Goal: Task Accomplishment & Management: Manage account settings

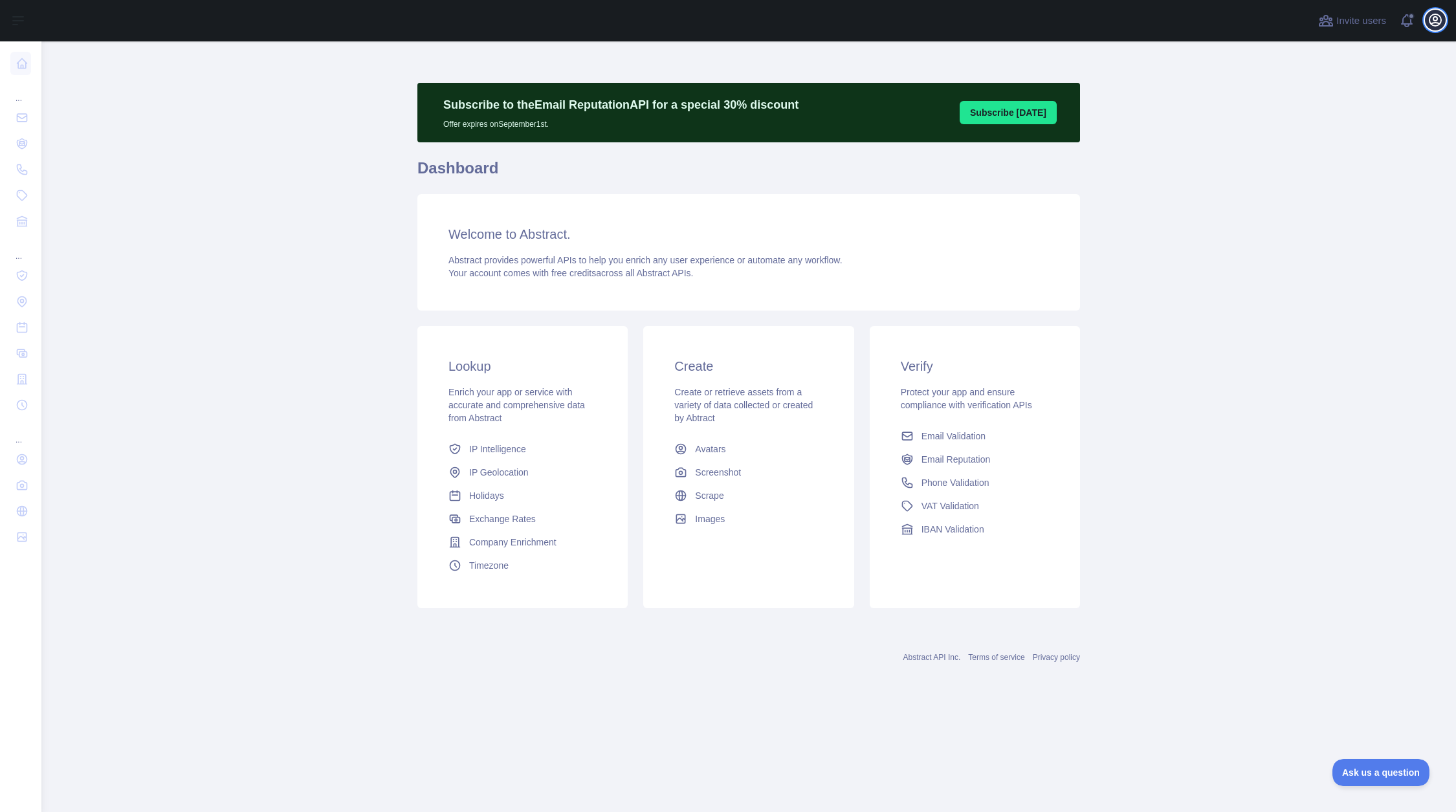
click at [1439, 25] on icon "button" at bounding box center [1436, 20] width 12 height 12
click at [1351, 138] on button "Billing" at bounding box center [1374, 140] width 145 height 23
click at [1354, 767] on span "Ask us a question" at bounding box center [1374, 771] width 97 height 9
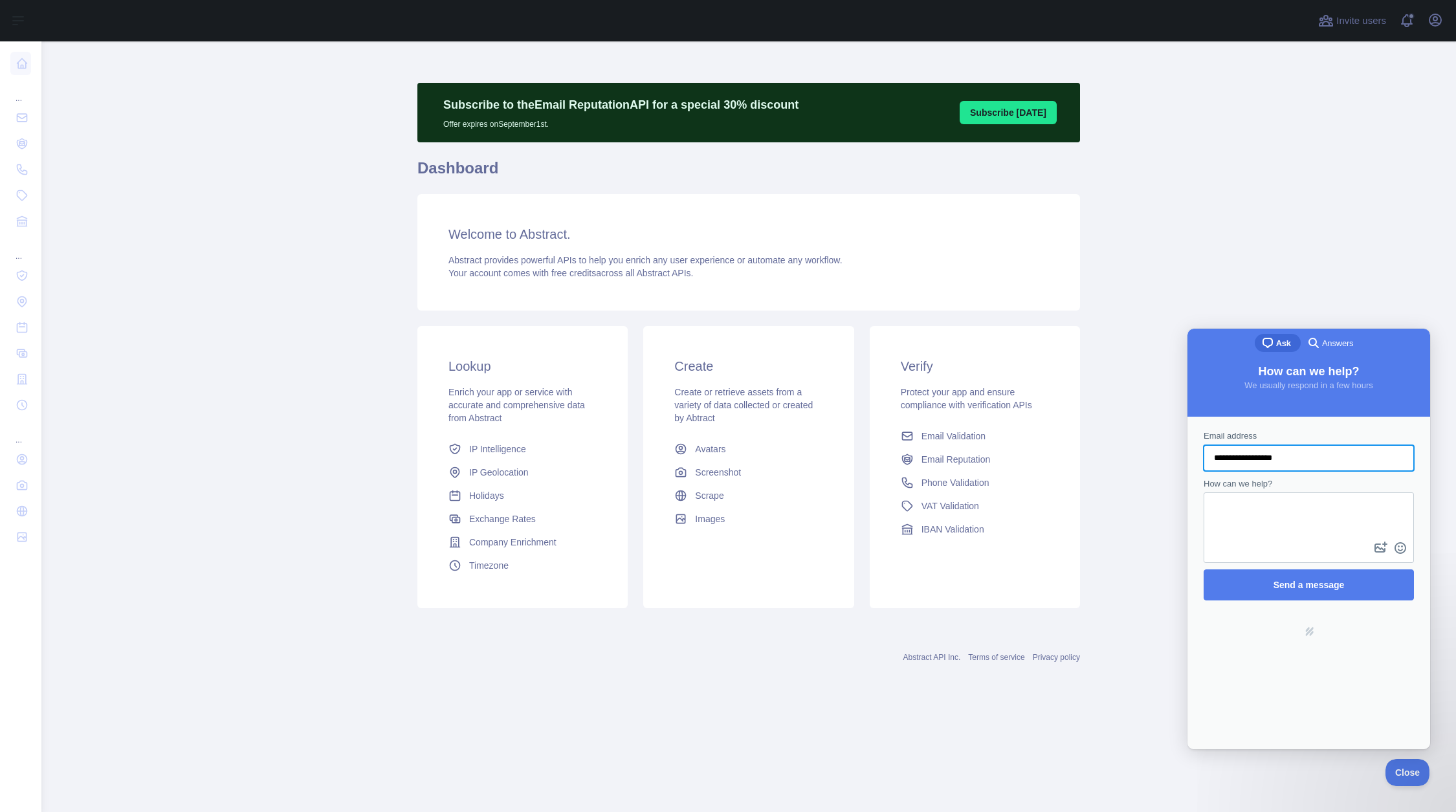
type input "**********"
click at [1371, 538] on button "image-plus" at bounding box center [1381, 548] width 19 height 21
type input "**********"
paste textarea "**********"
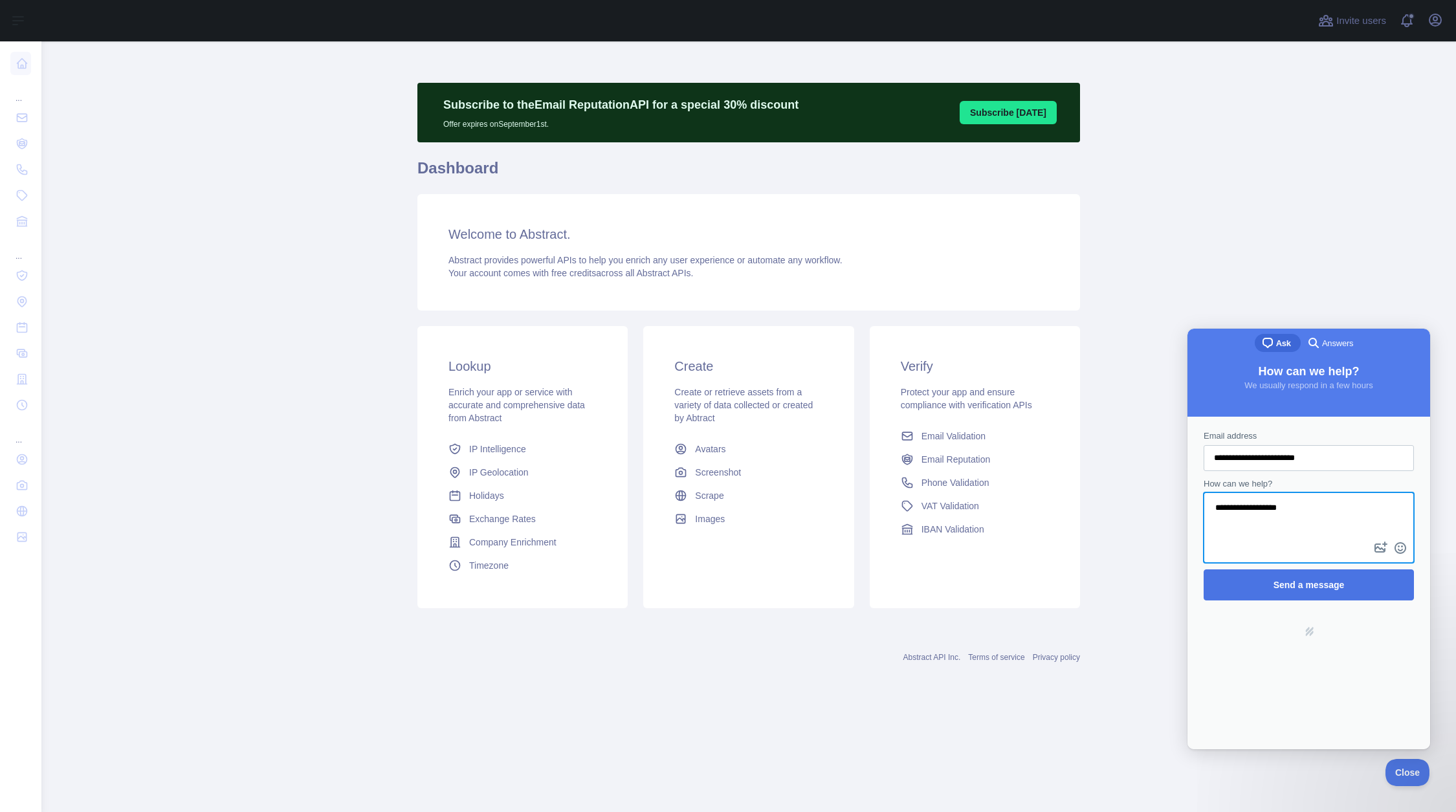
type textarea "**********"
click at [1282, 585] on span "Send a message" at bounding box center [1309, 585] width 71 height 10
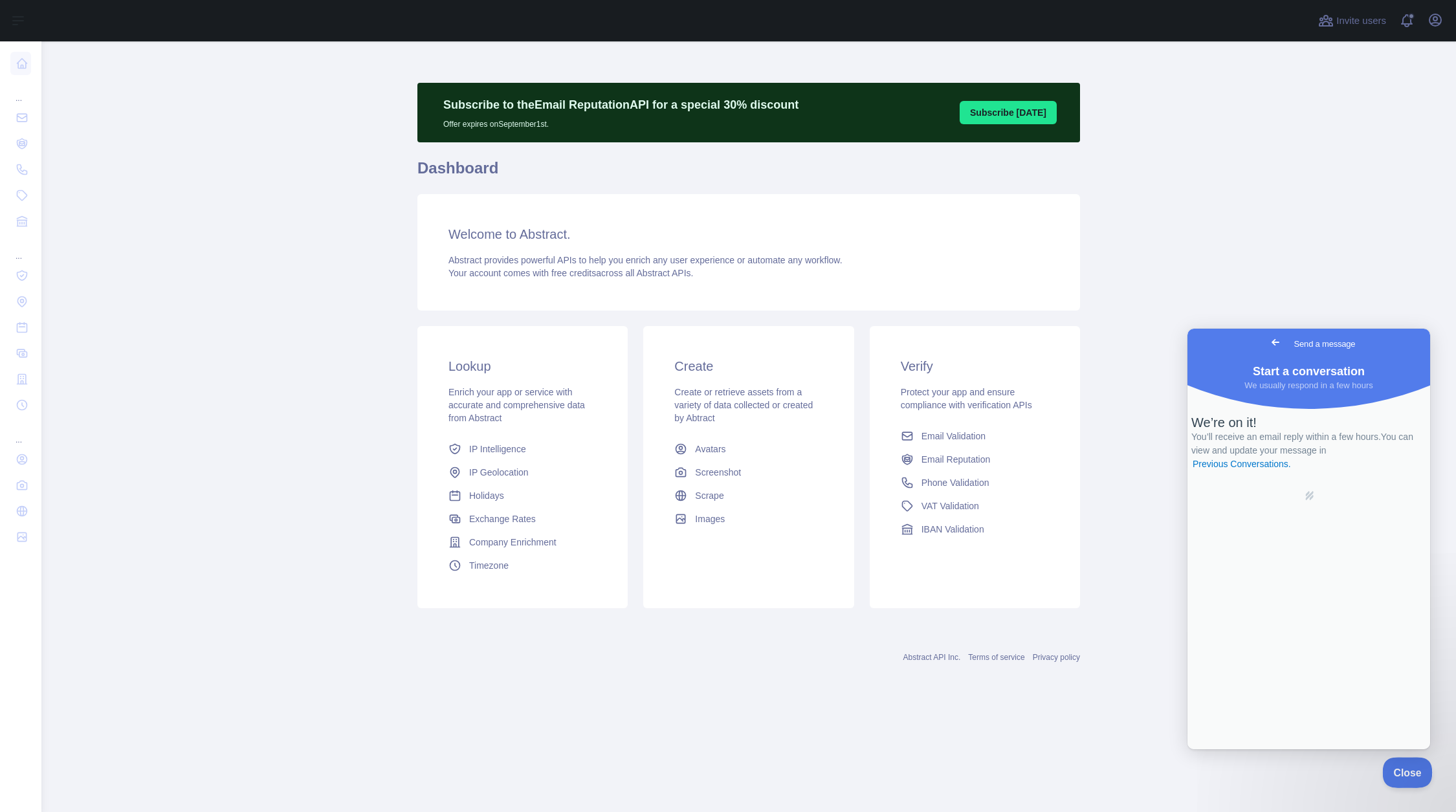
click at [1409, 769] on span "Close" at bounding box center [1404, 771] width 44 height 9
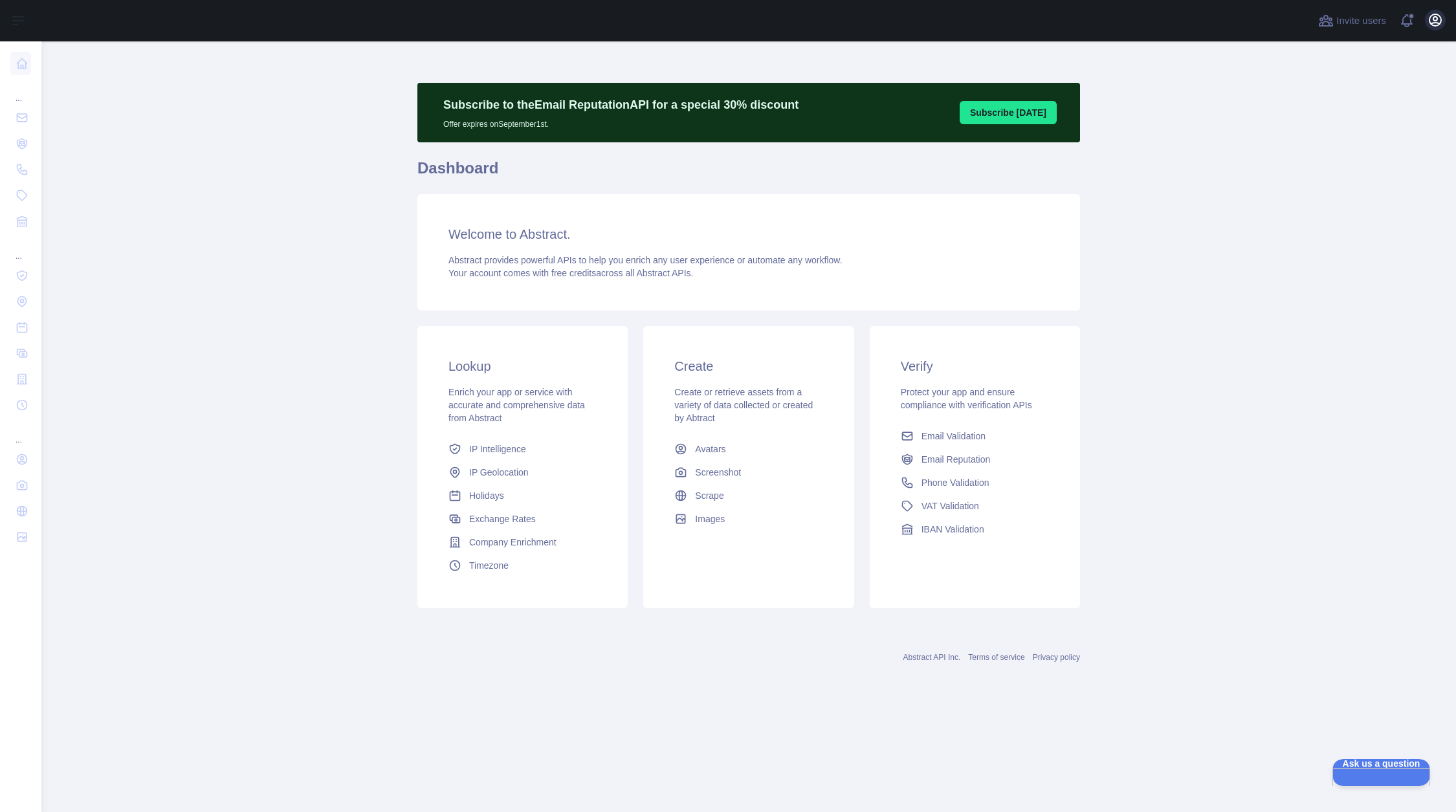
click at [1431, 25] on icon "button" at bounding box center [1435, 19] width 16 height 16
click at [1335, 96] on link "Account settings" at bounding box center [1374, 93] width 145 height 23
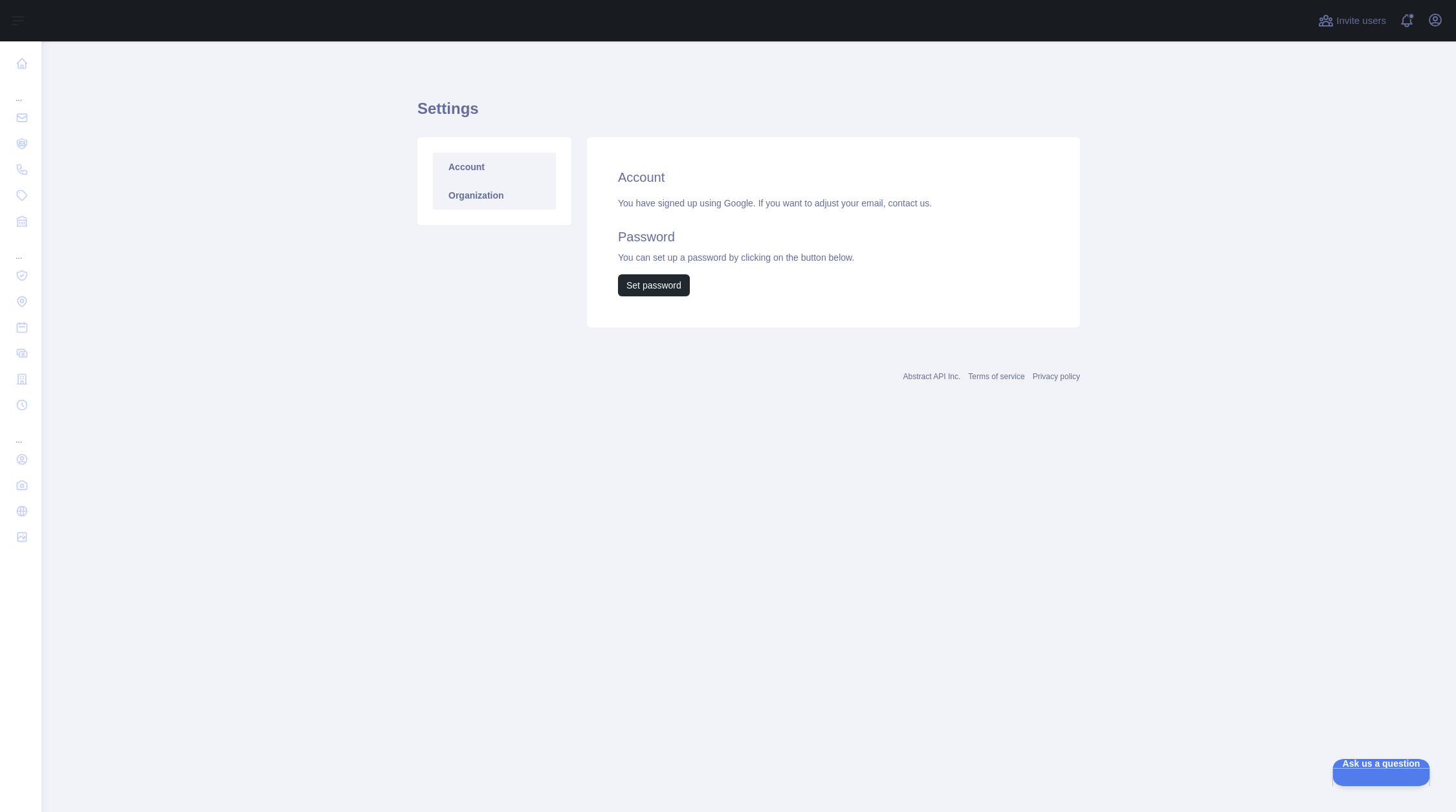
click at [492, 191] on link "Organization" at bounding box center [494, 195] width 123 height 28
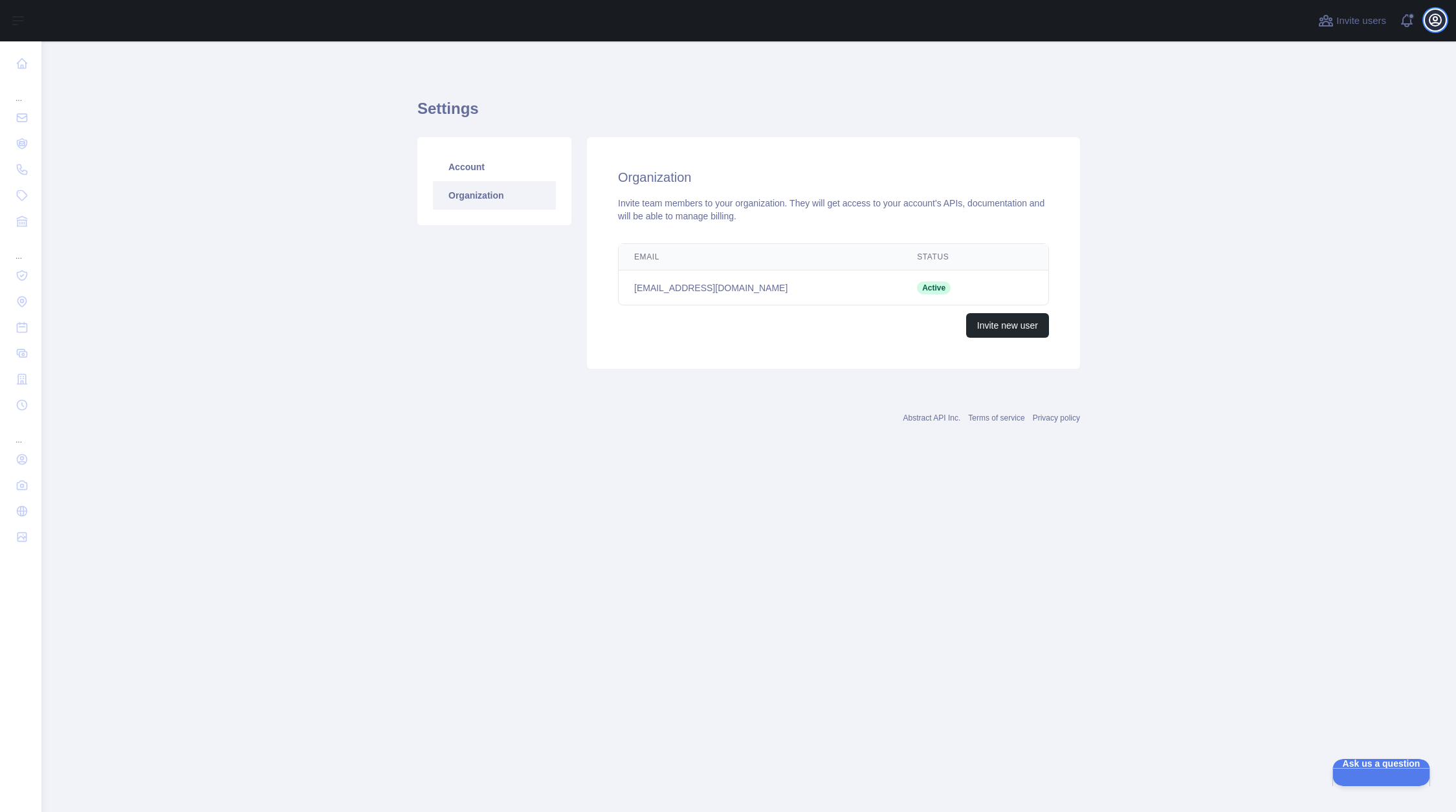
click at [1427, 22] on button "Open user menu" at bounding box center [1436, 20] width 21 height 21
click at [1336, 135] on button "Billing" at bounding box center [1374, 140] width 145 height 23
click at [467, 163] on link "Account" at bounding box center [494, 167] width 123 height 28
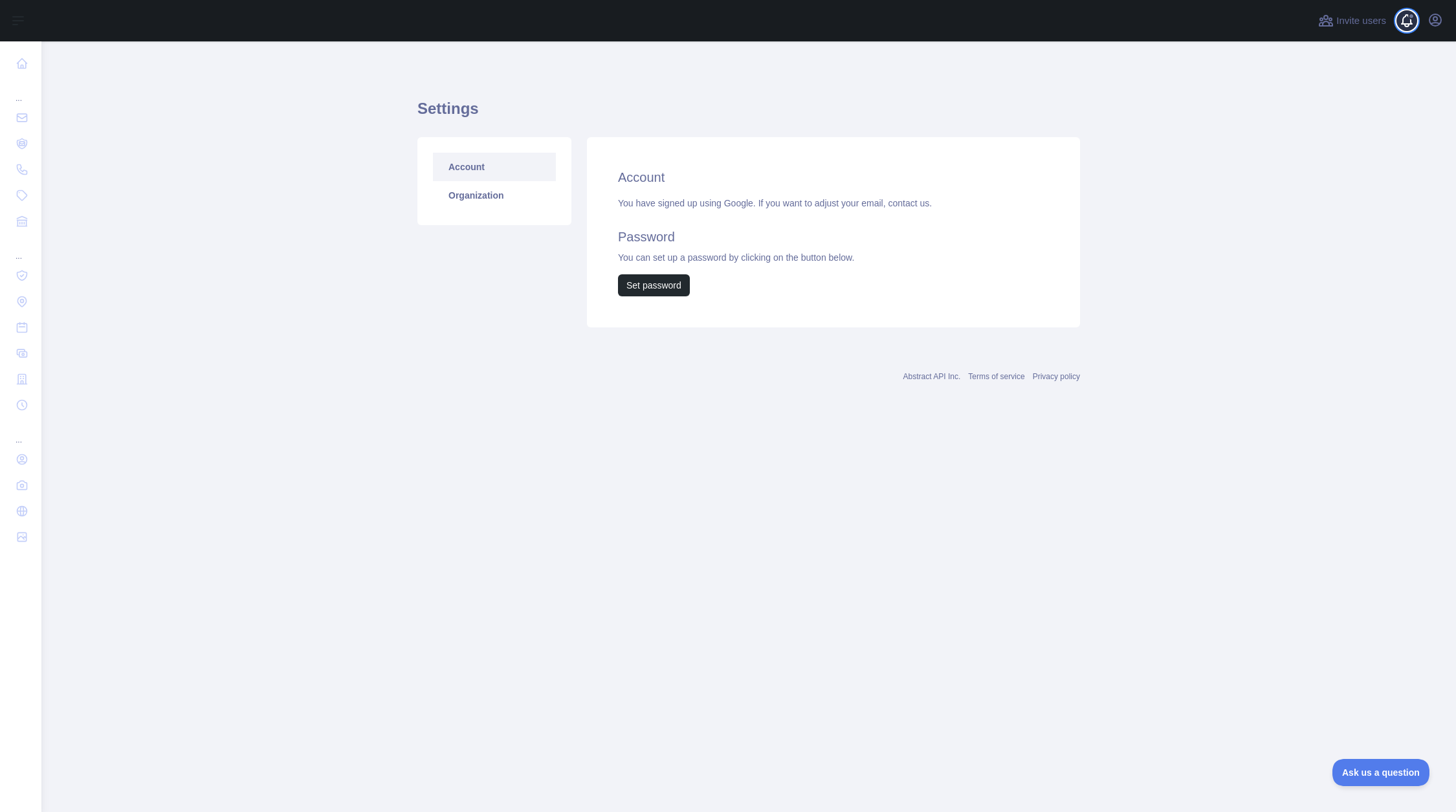
click at [1412, 21] on span at bounding box center [1412, 20] width 26 height 41
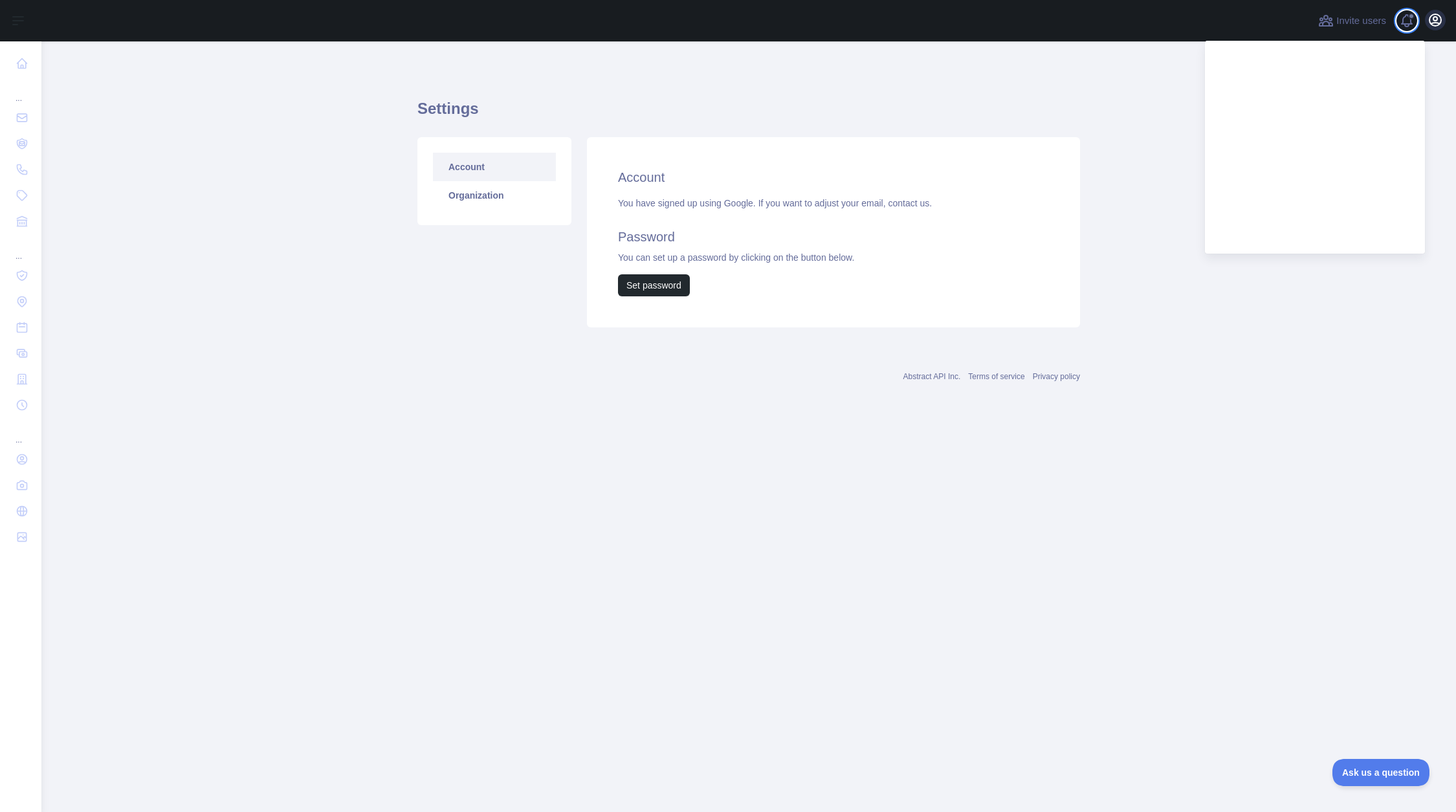
click at [1434, 25] on icon "button" at bounding box center [1436, 20] width 12 height 12
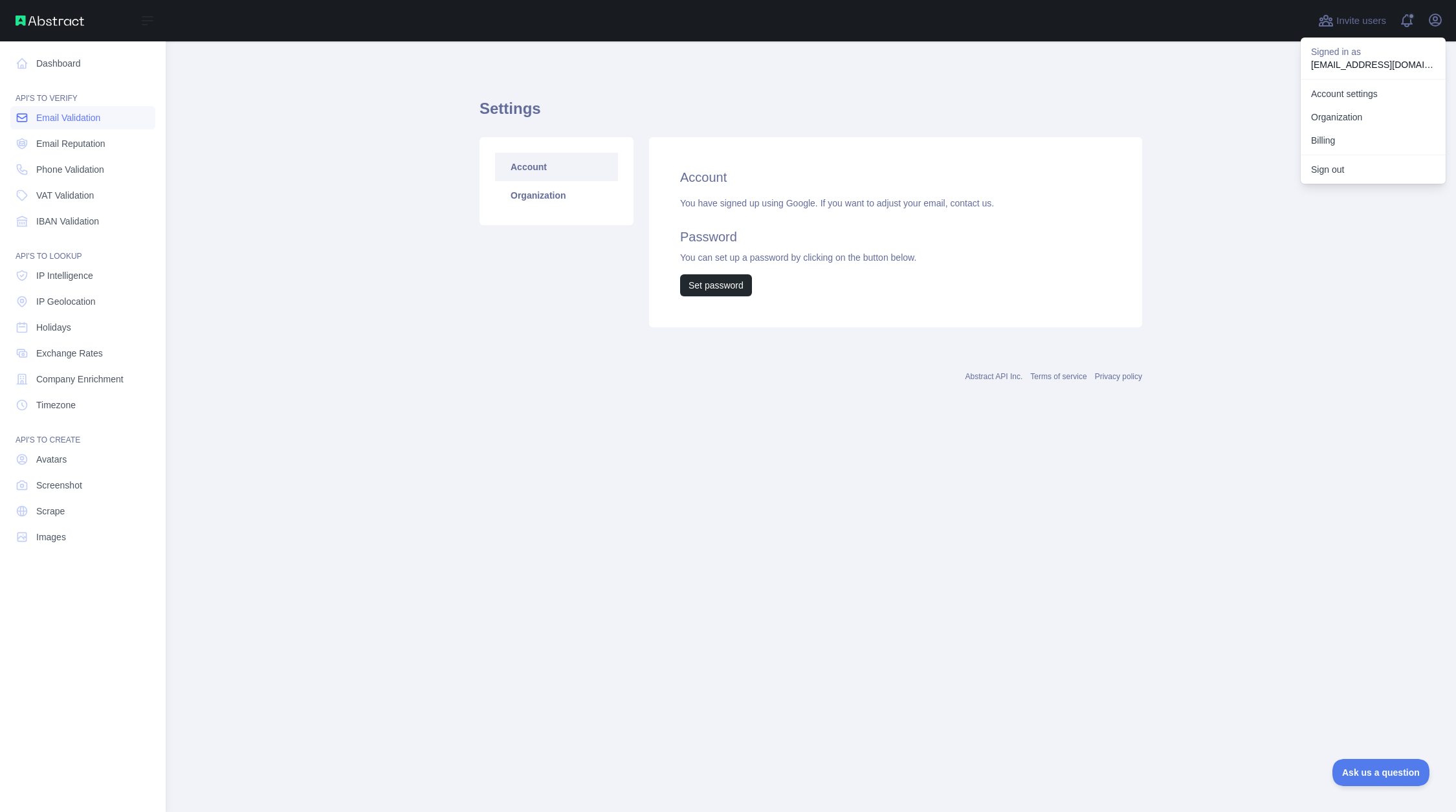
click at [59, 120] on span "Email Validation" at bounding box center [68, 117] width 64 height 13
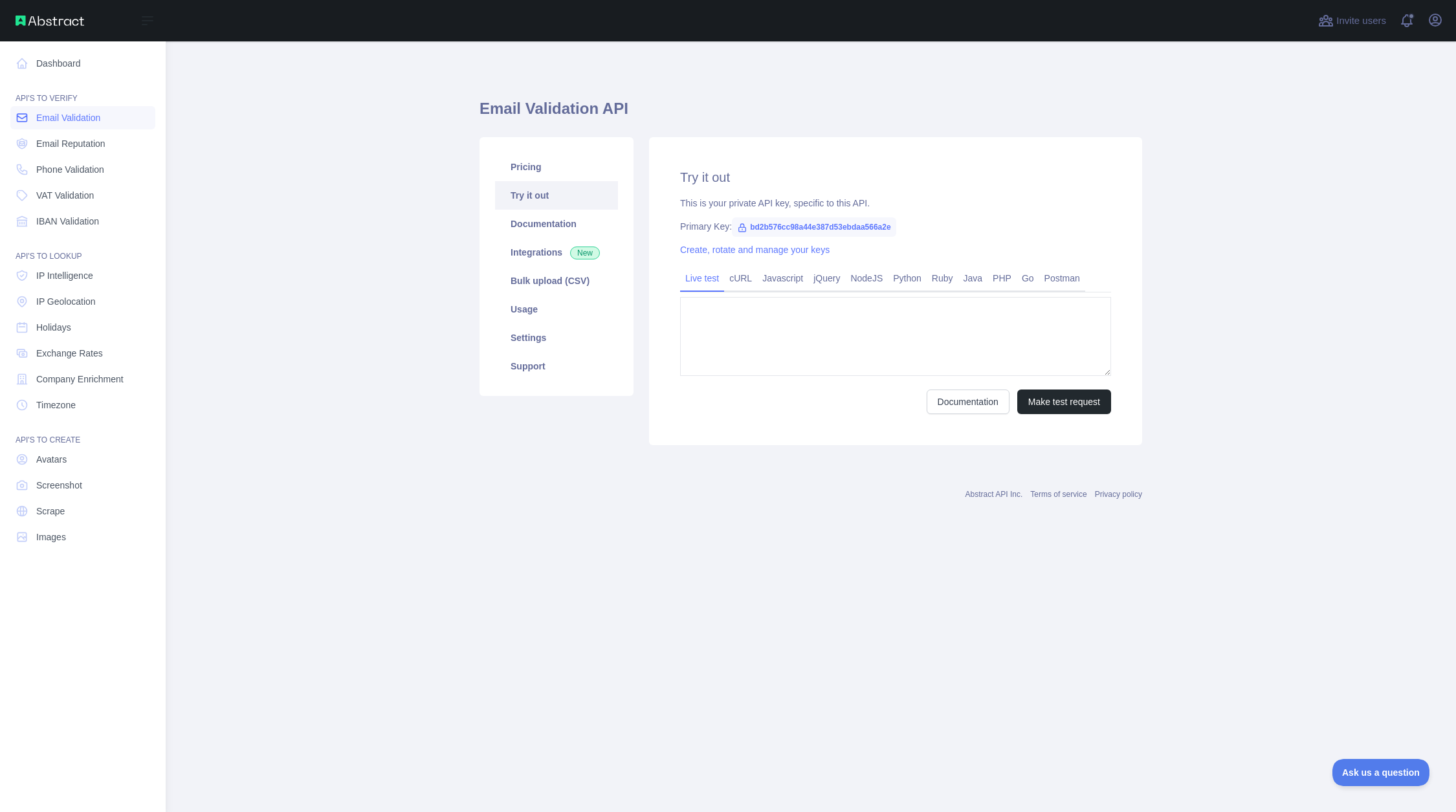
type textarea "**********"
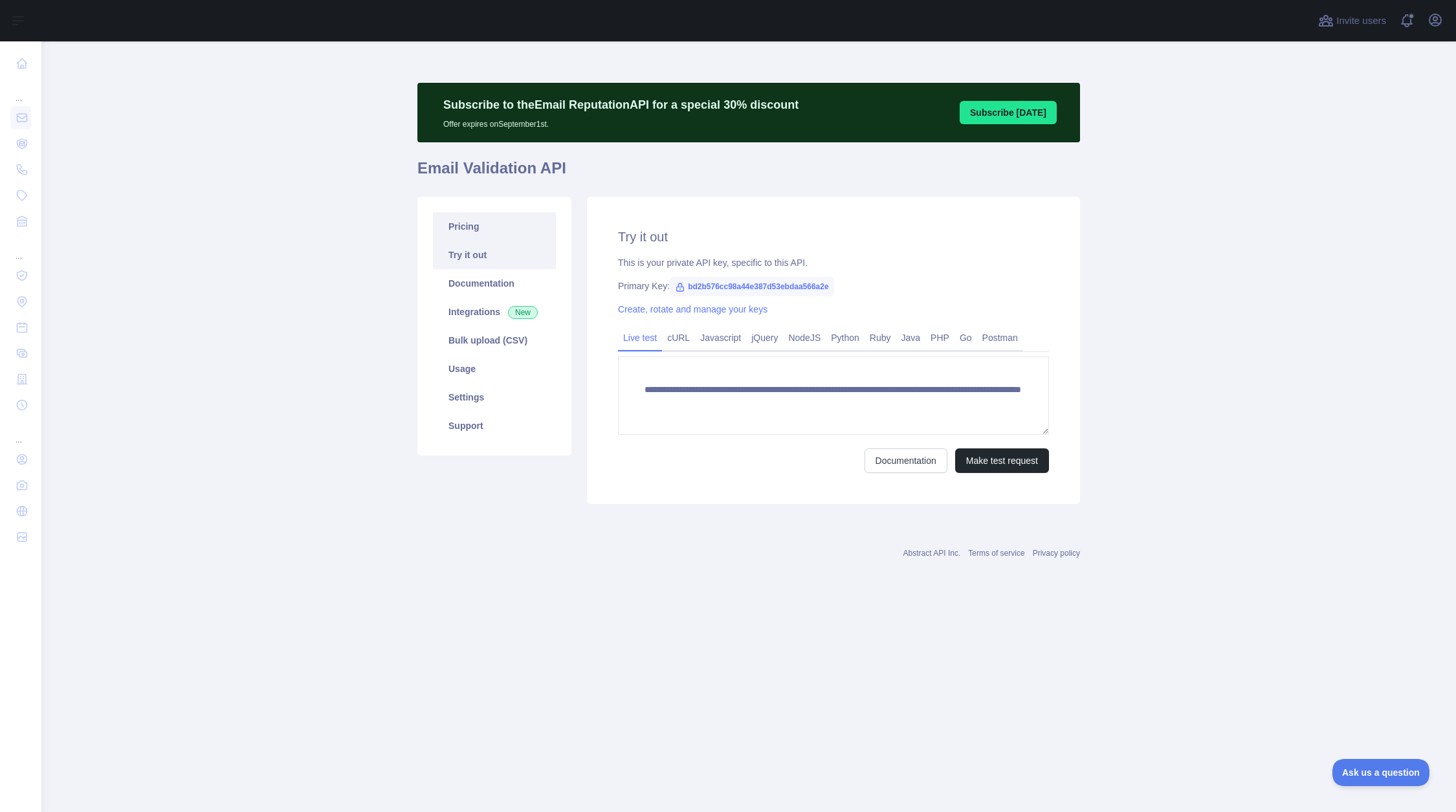
click at [479, 230] on link "Pricing" at bounding box center [494, 227] width 123 height 28
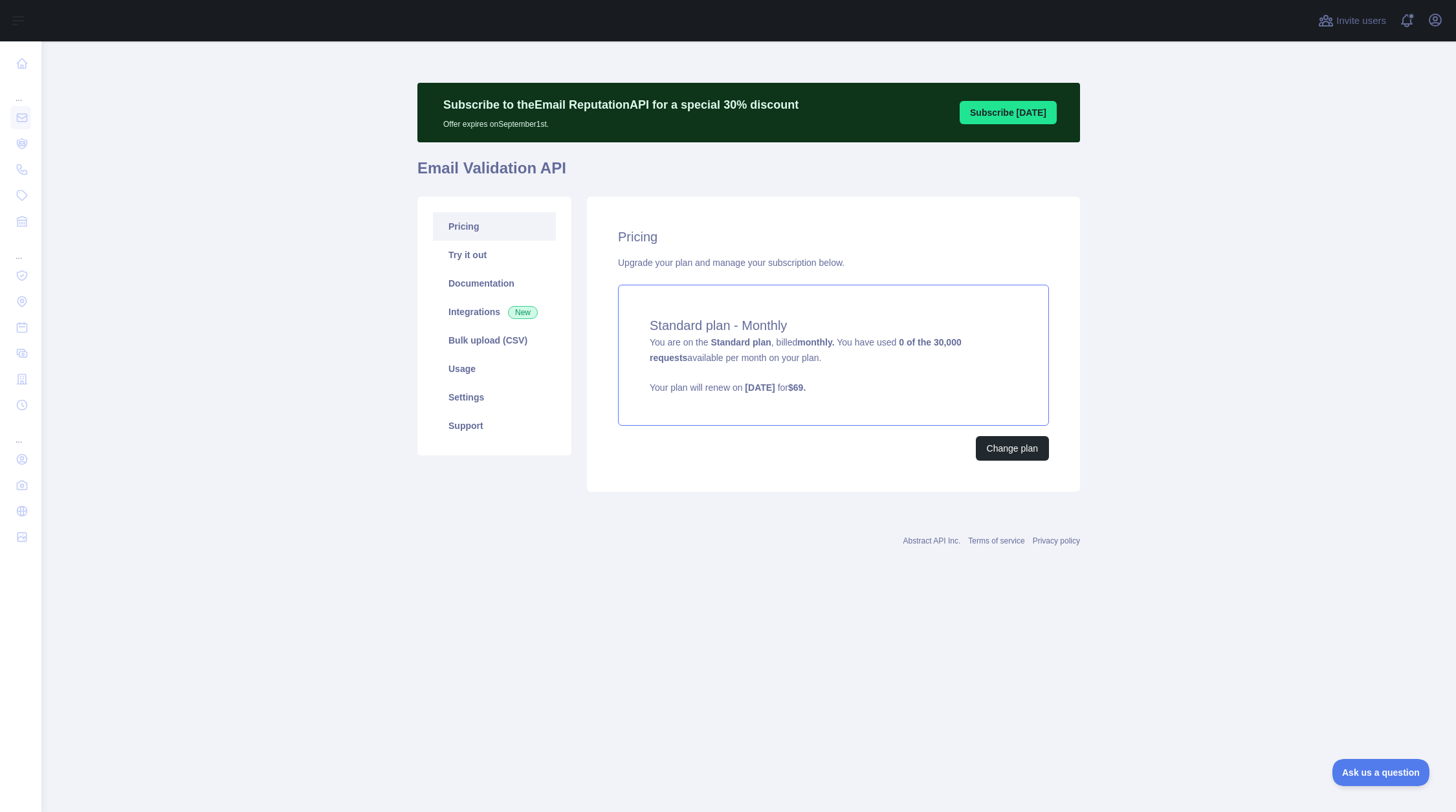
click at [701, 366] on div "Standard plan - Monthly You are on the Standard plan , billed monthly. You have…" at bounding box center [834, 355] width 431 height 141
click at [1010, 448] on button "Change plan" at bounding box center [1013, 448] width 73 height 25
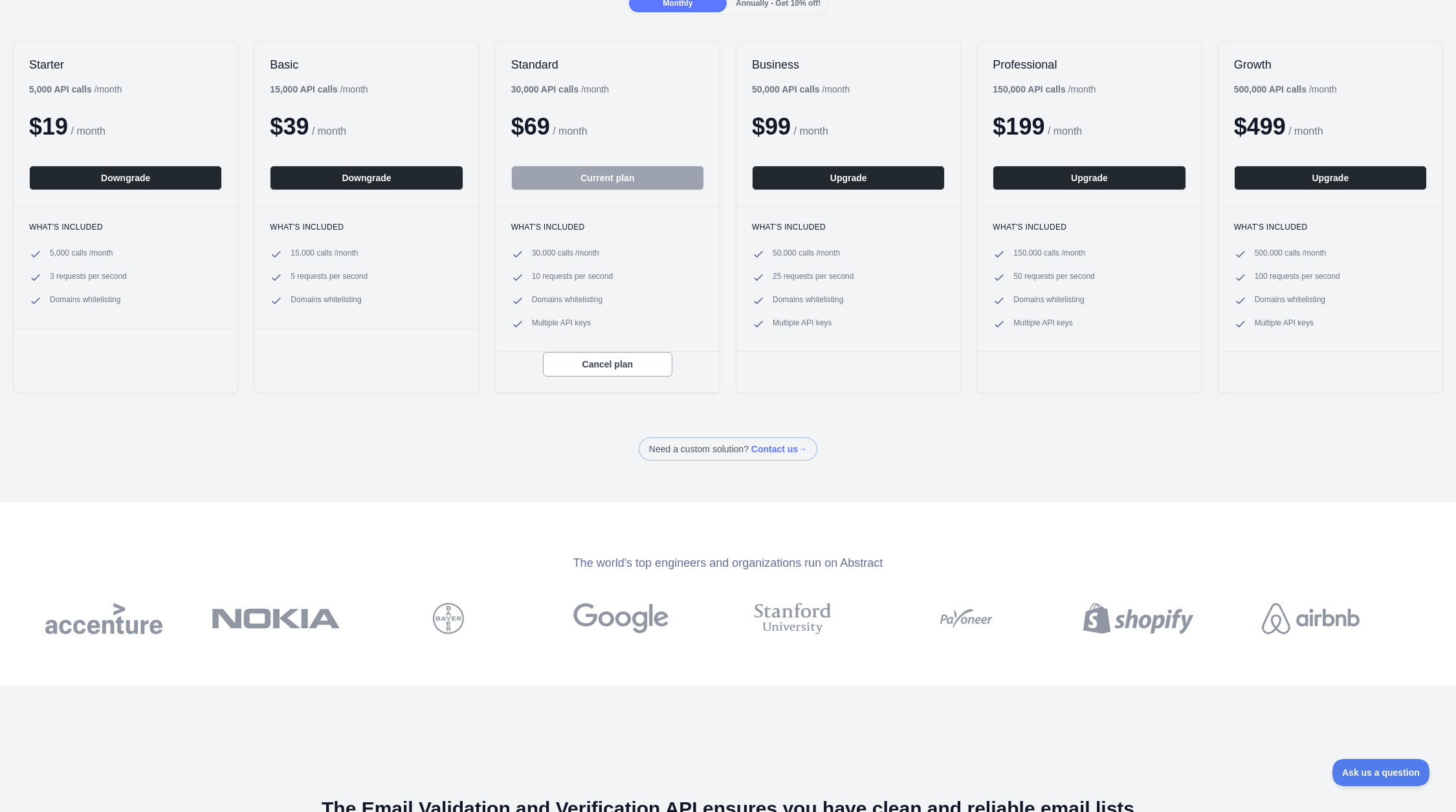
scroll to position [150, 0]
click at [574, 358] on button "Cancel plan" at bounding box center [607, 363] width 129 height 25
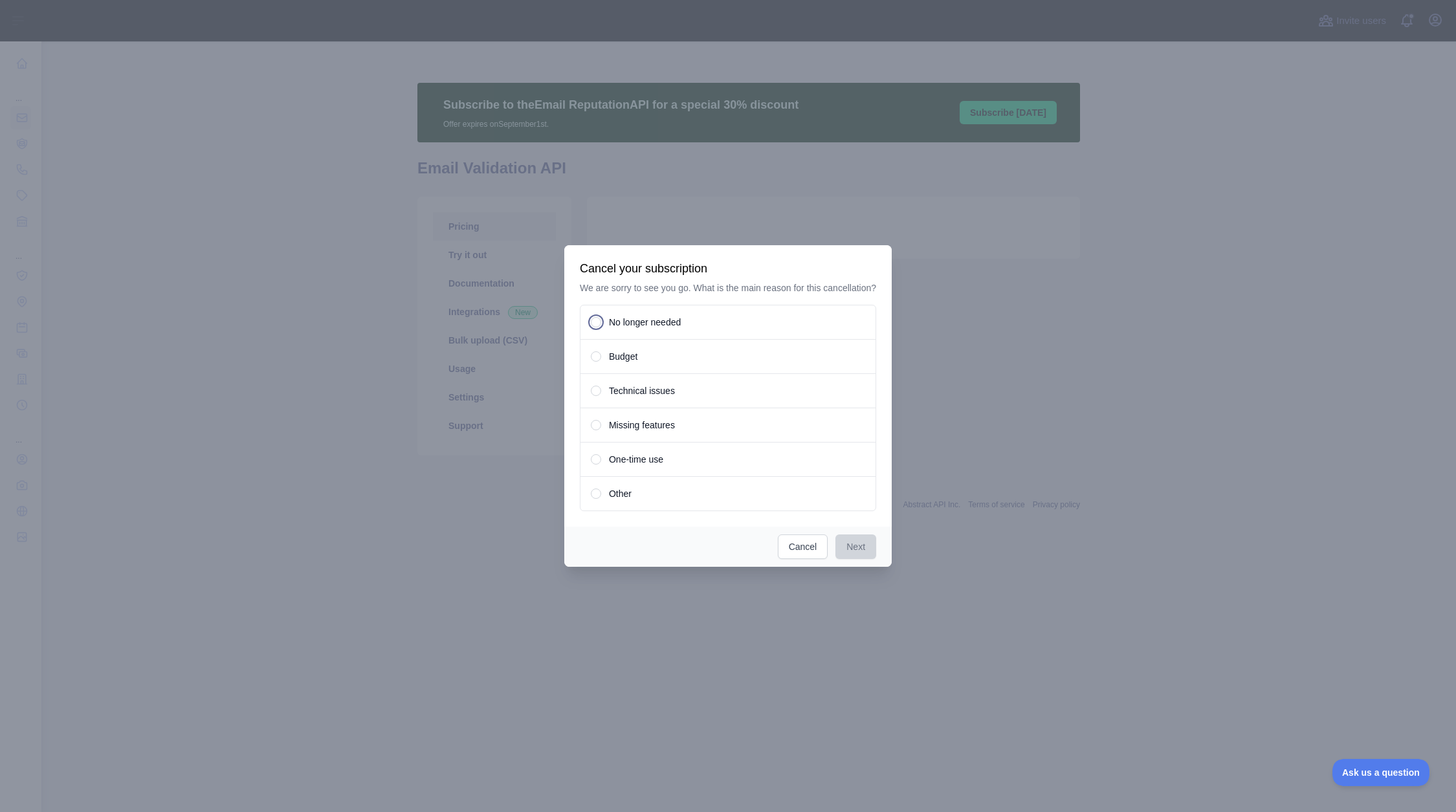
click at [612, 325] on span "No longer needed" at bounding box center [645, 322] width 72 height 13
click at [856, 549] on button "Next" at bounding box center [856, 547] width 41 height 25
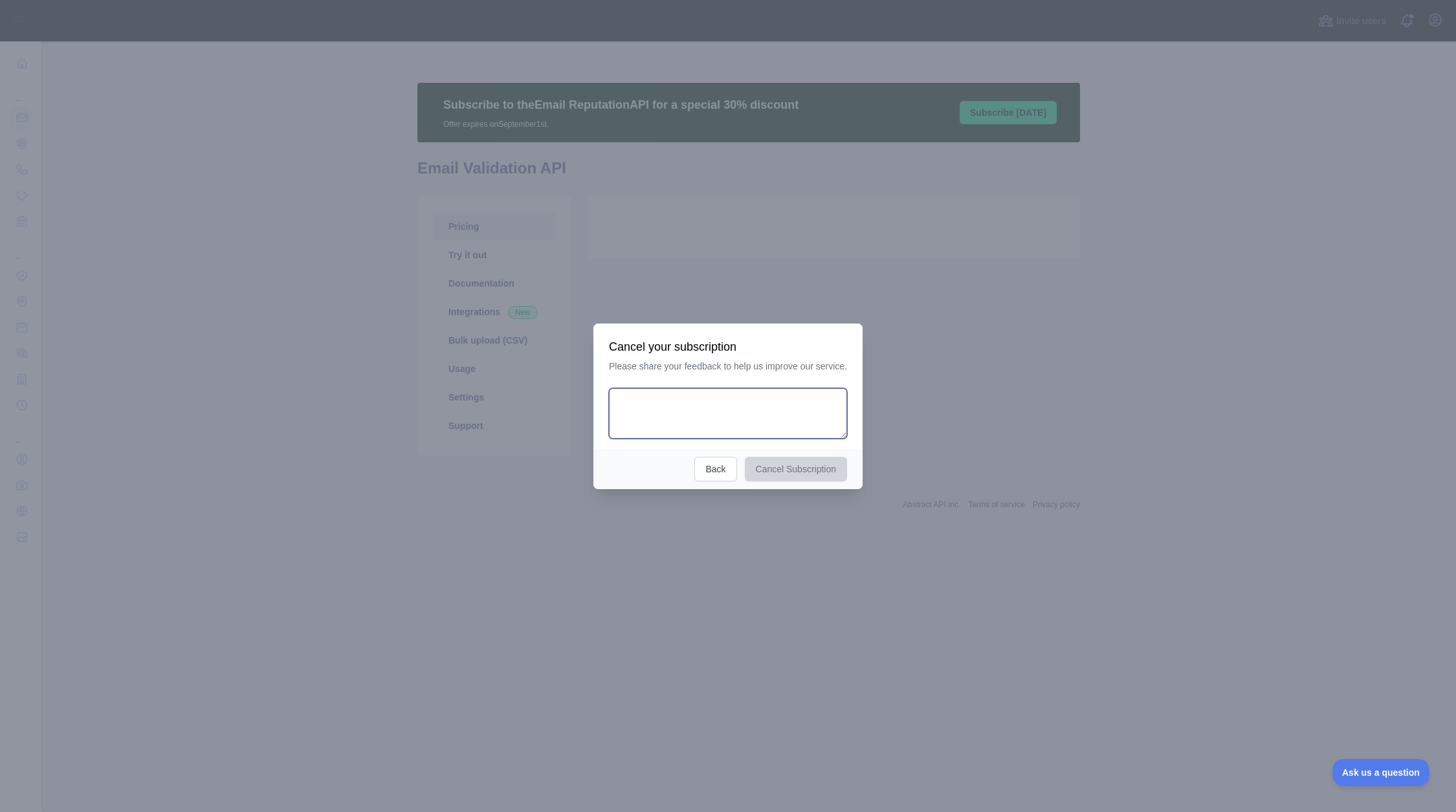
click at [739, 422] on textarea at bounding box center [728, 413] width 238 height 51
type textarea "**********"
click at [790, 465] on button "Cancel Subscription" at bounding box center [800, 468] width 103 height 25
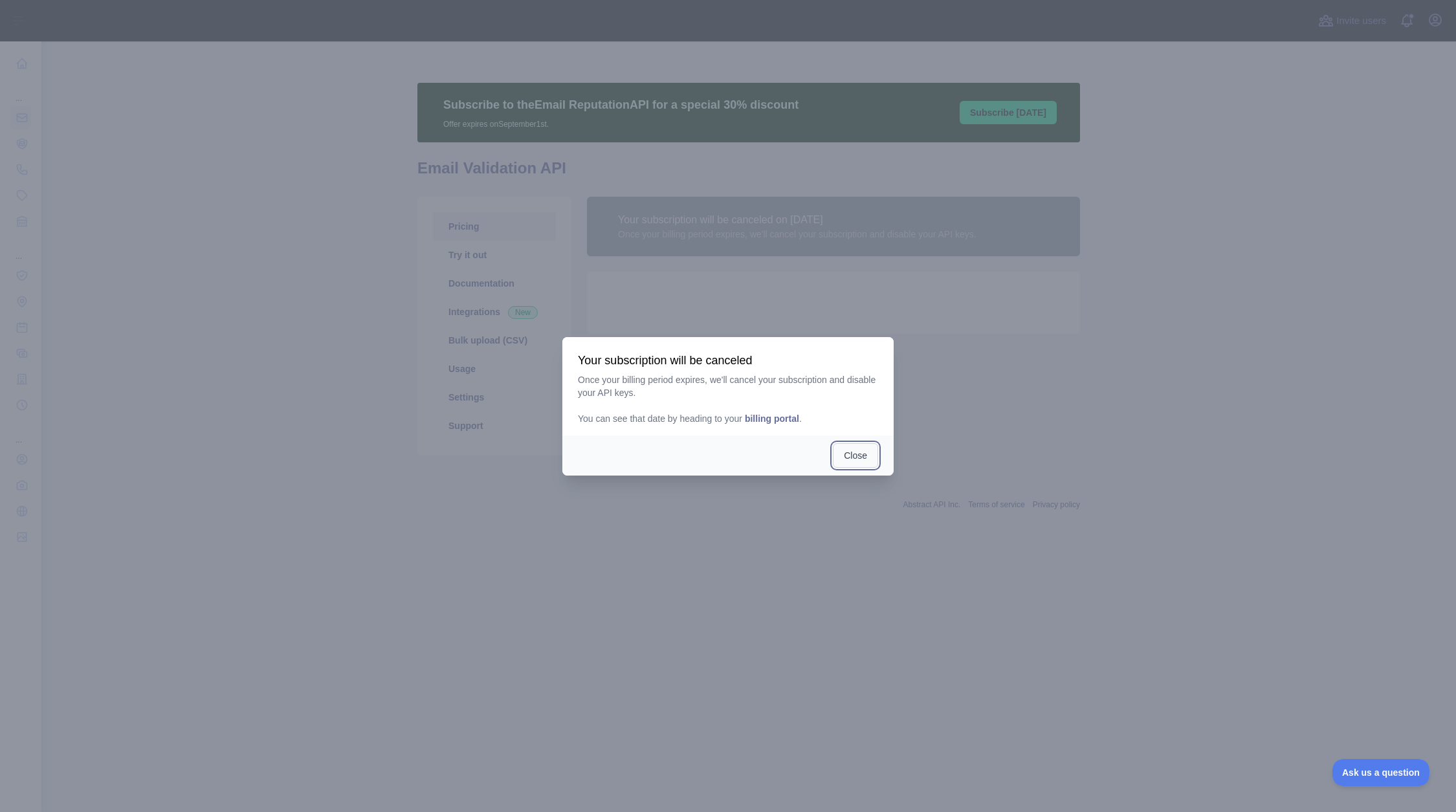
click at [849, 455] on button "Close" at bounding box center [856, 455] width 46 height 25
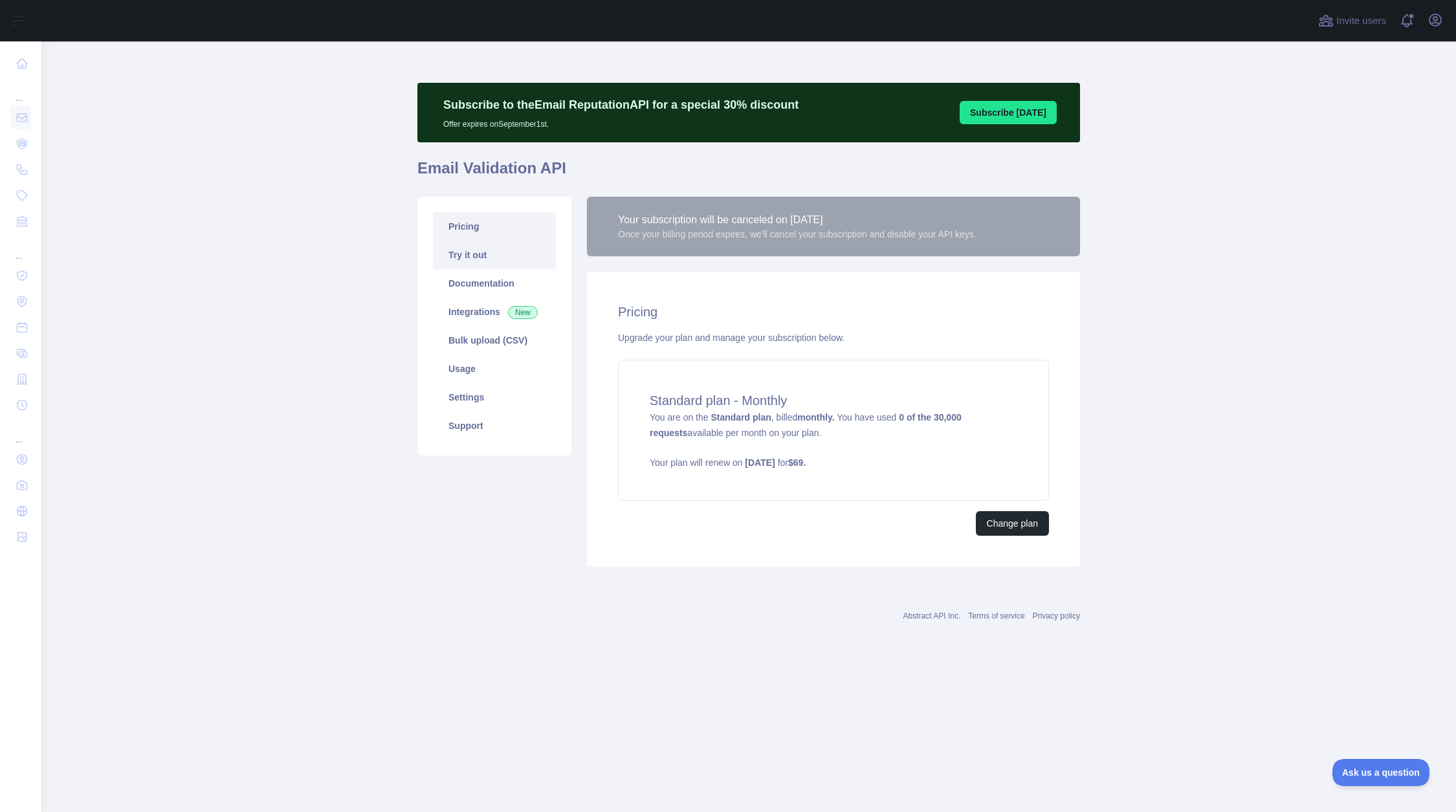
click at [499, 251] on link "Try it out" at bounding box center [494, 255] width 123 height 28
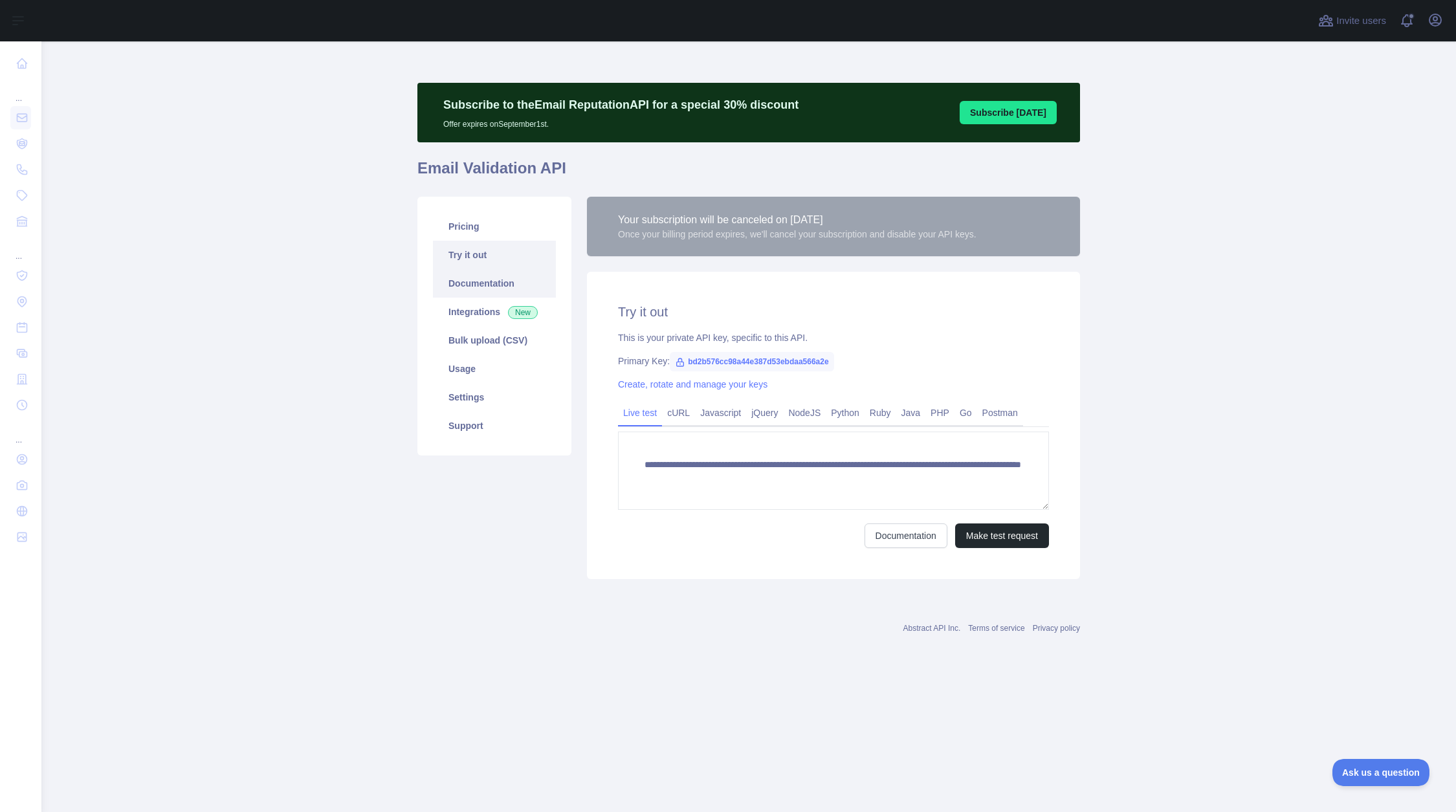
click at [484, 286] on link "Documentation" at bounding box center [494, 283] width 123 height 28
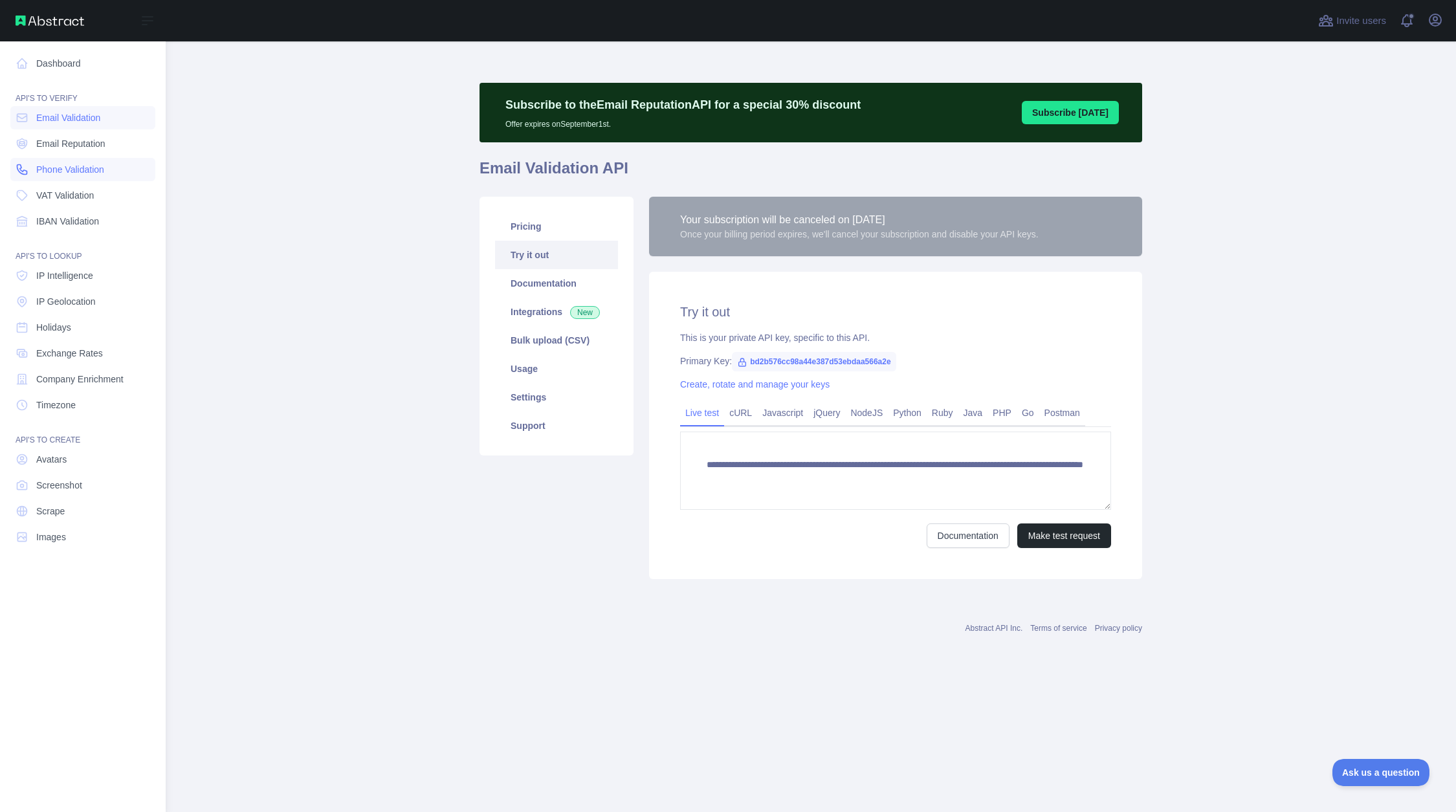
click at [75, 169] on span "Phone Validation" at bounding box center [70, 169] width 68 height 13
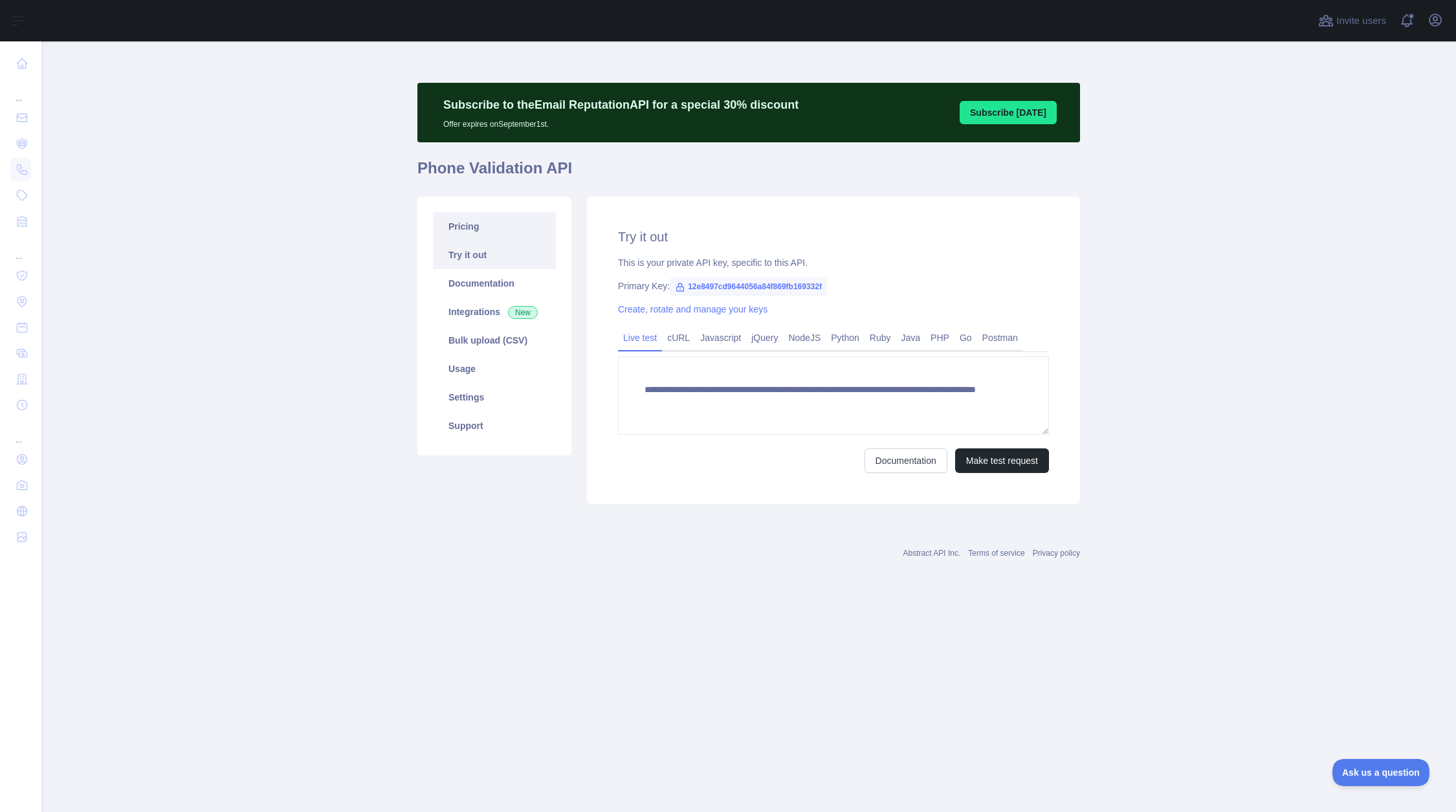
click at [506, 236] on link "Pricing" at bounding box center [494, 227] width 123 height 28
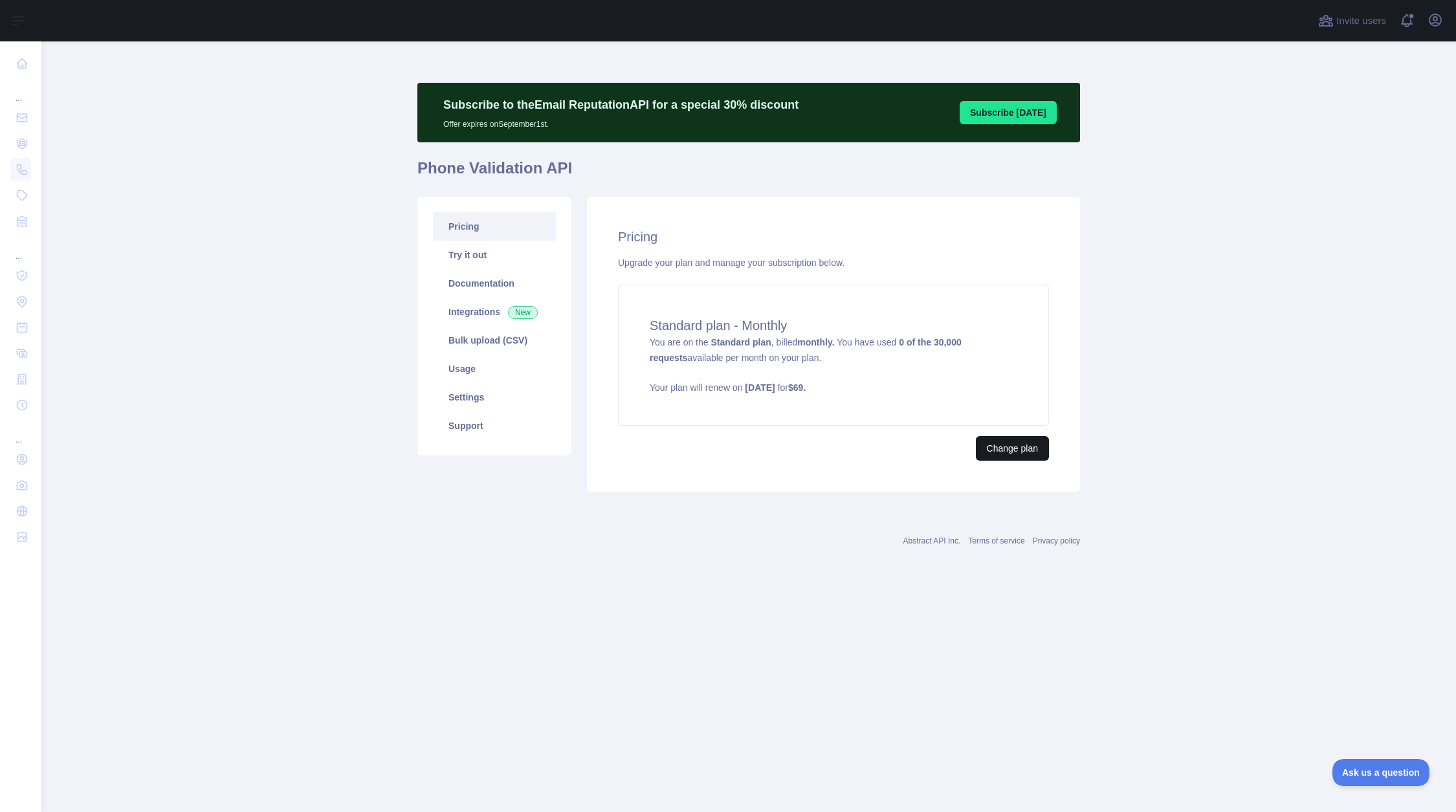
click at [1019, 448] on button "Change plan" at bounding box center [1013, 448] width 73 height 25
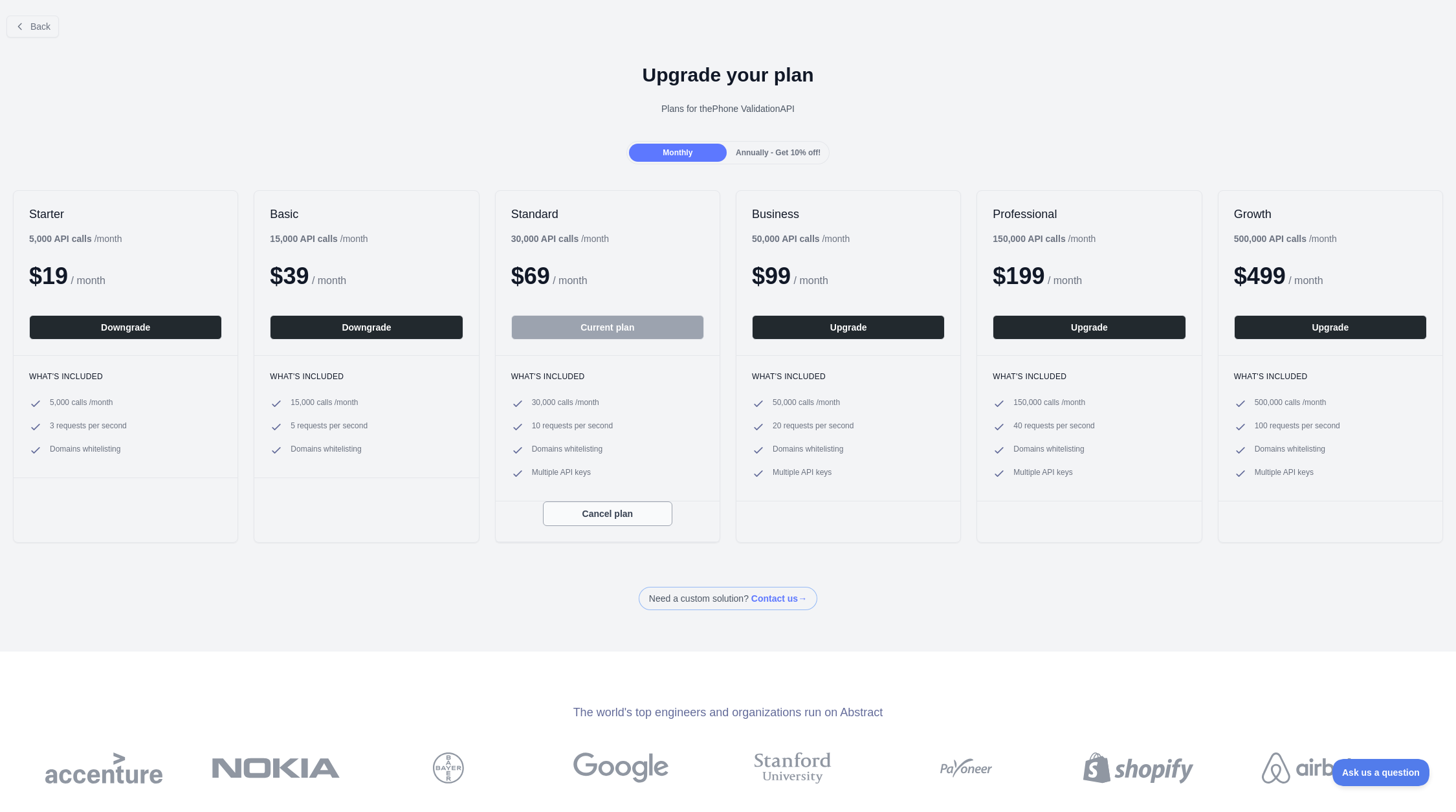
click at [609, 514] on button "Cancel plan" at bounding box center [607, 514] width 129 height 25
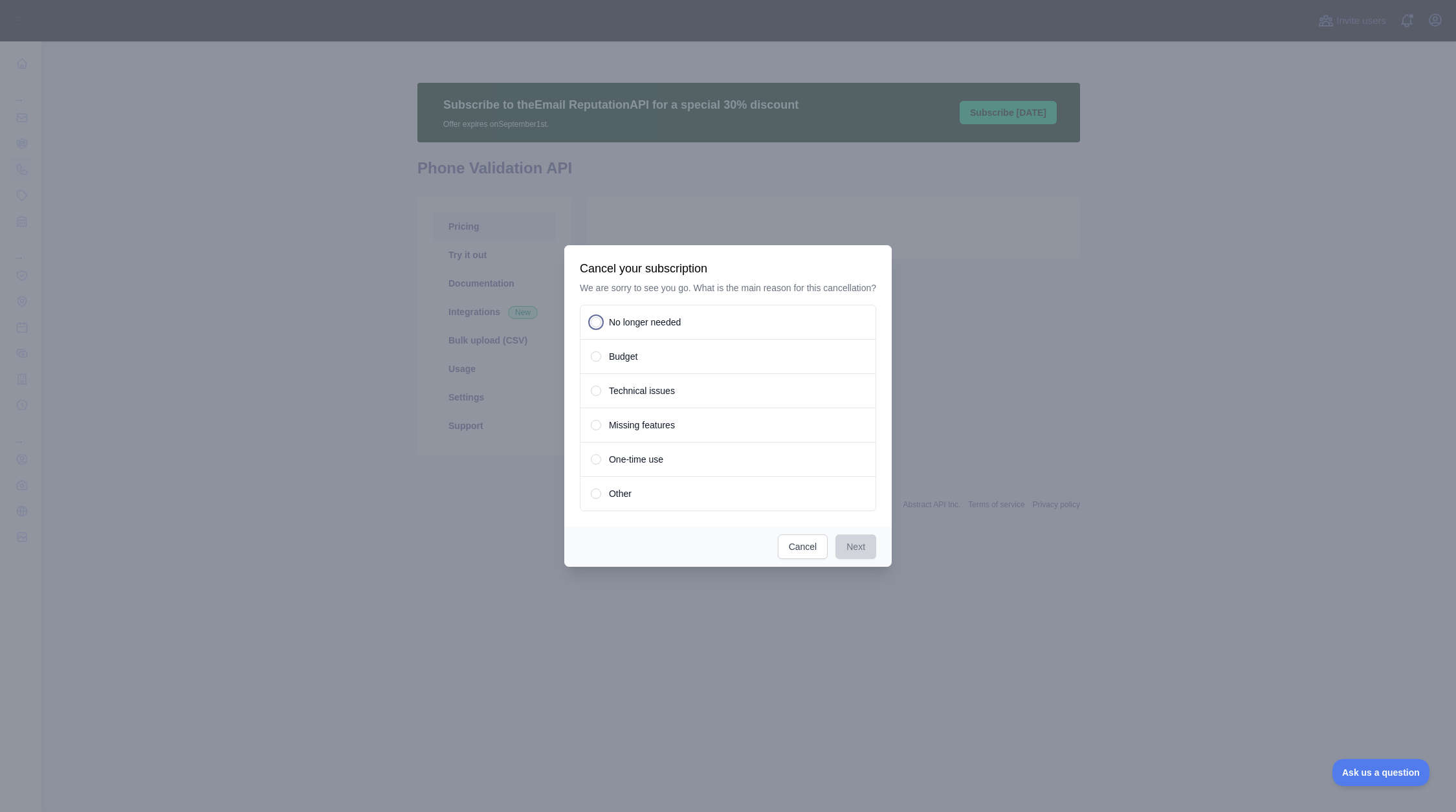
click at [647, 329] on span "No longer needed" at bounding box center [645, 322] width 72 height 13
click at [864, 550] on button "Next" at bounding box center [856, 547] width 41 height 25
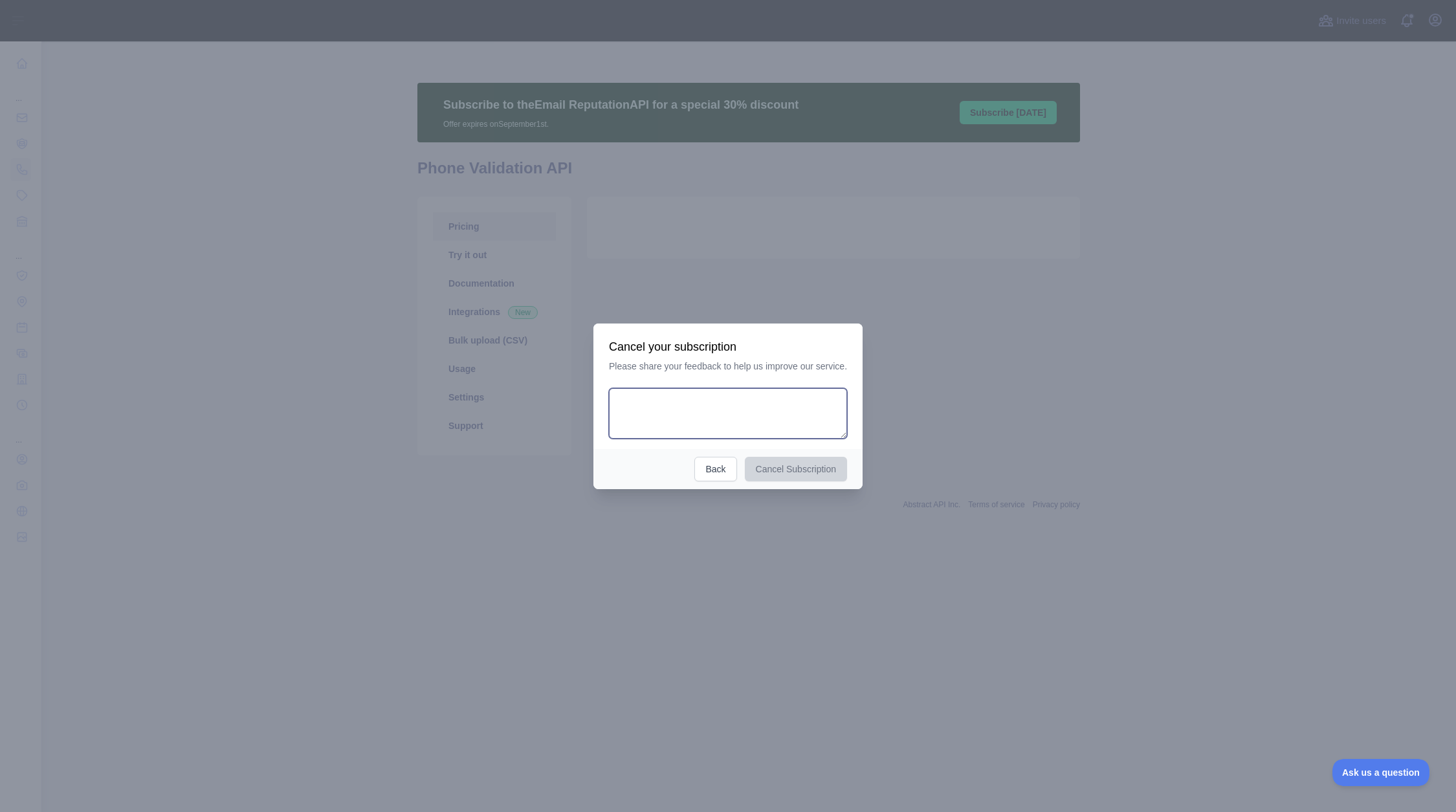
click at [719, 437] on textarea at bounding box center [728, 413] width 238 height 51
type textarea "**********"
click at [777, 464] on button "Cancel Subscription" at bounding box center [800, 468] width 103 height 25
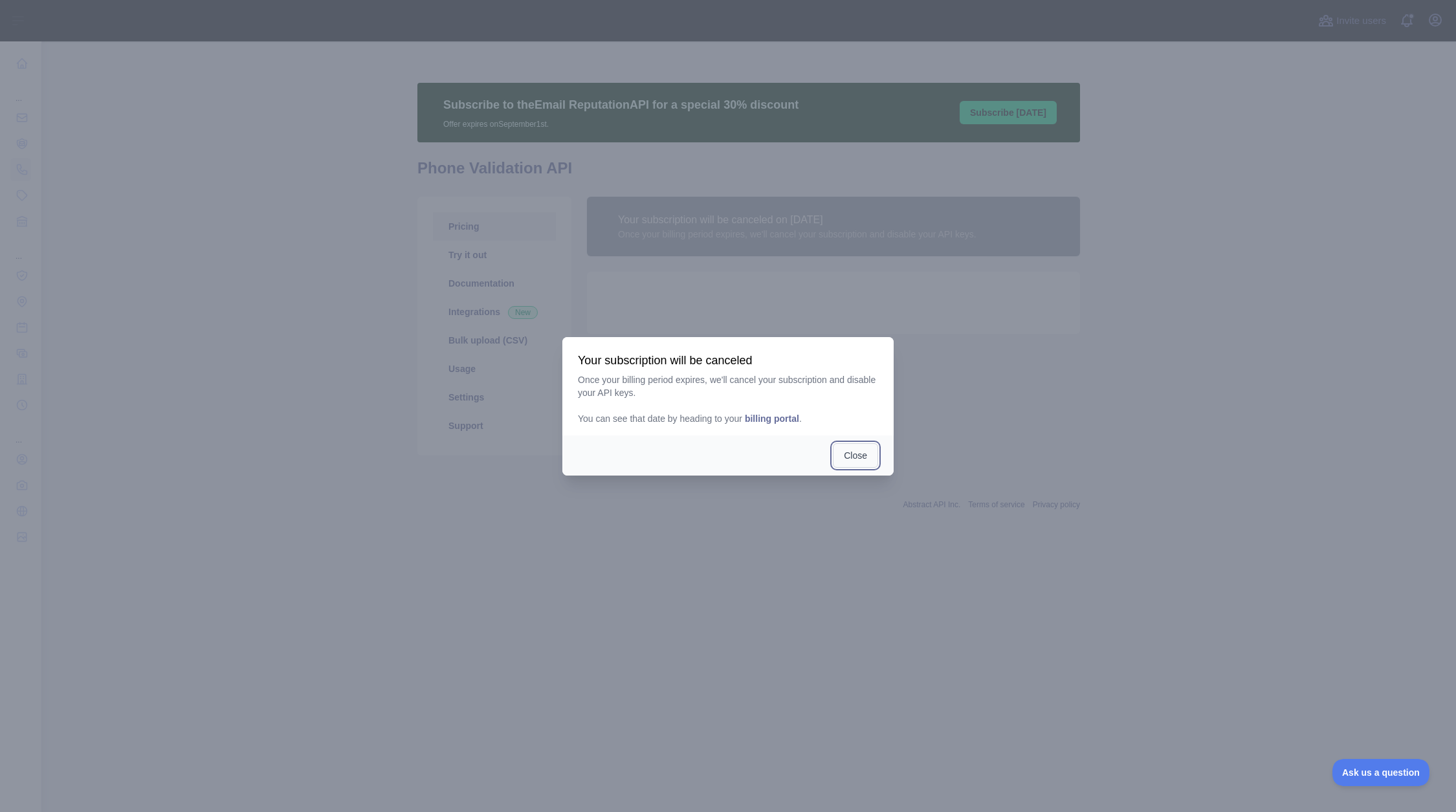
click at [858, 459] on button "Close" at bounding box center [856, 455] width 46 height 25
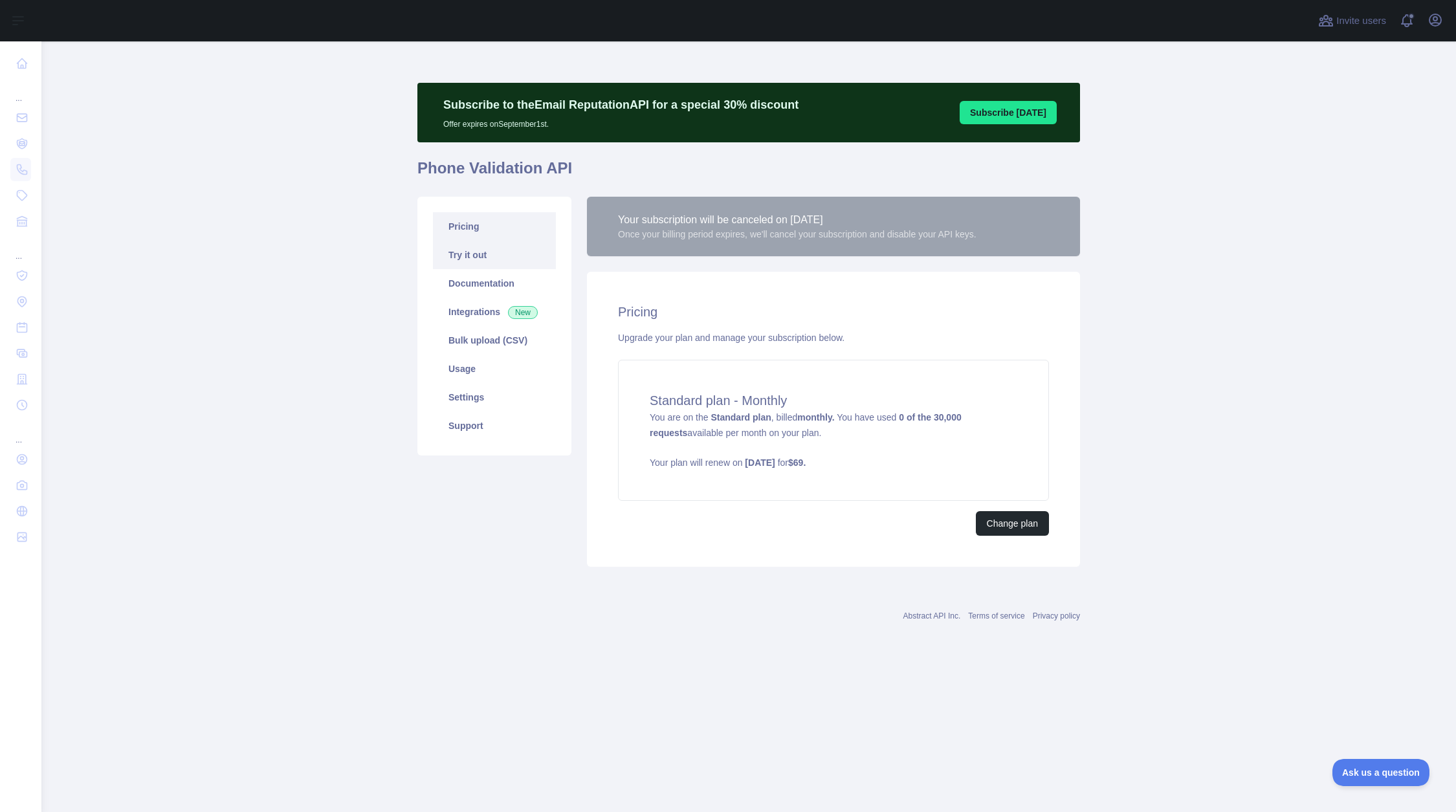
click at [461, 256] on link "Try it out" at bounding box center [494, 255] width 123 height 28
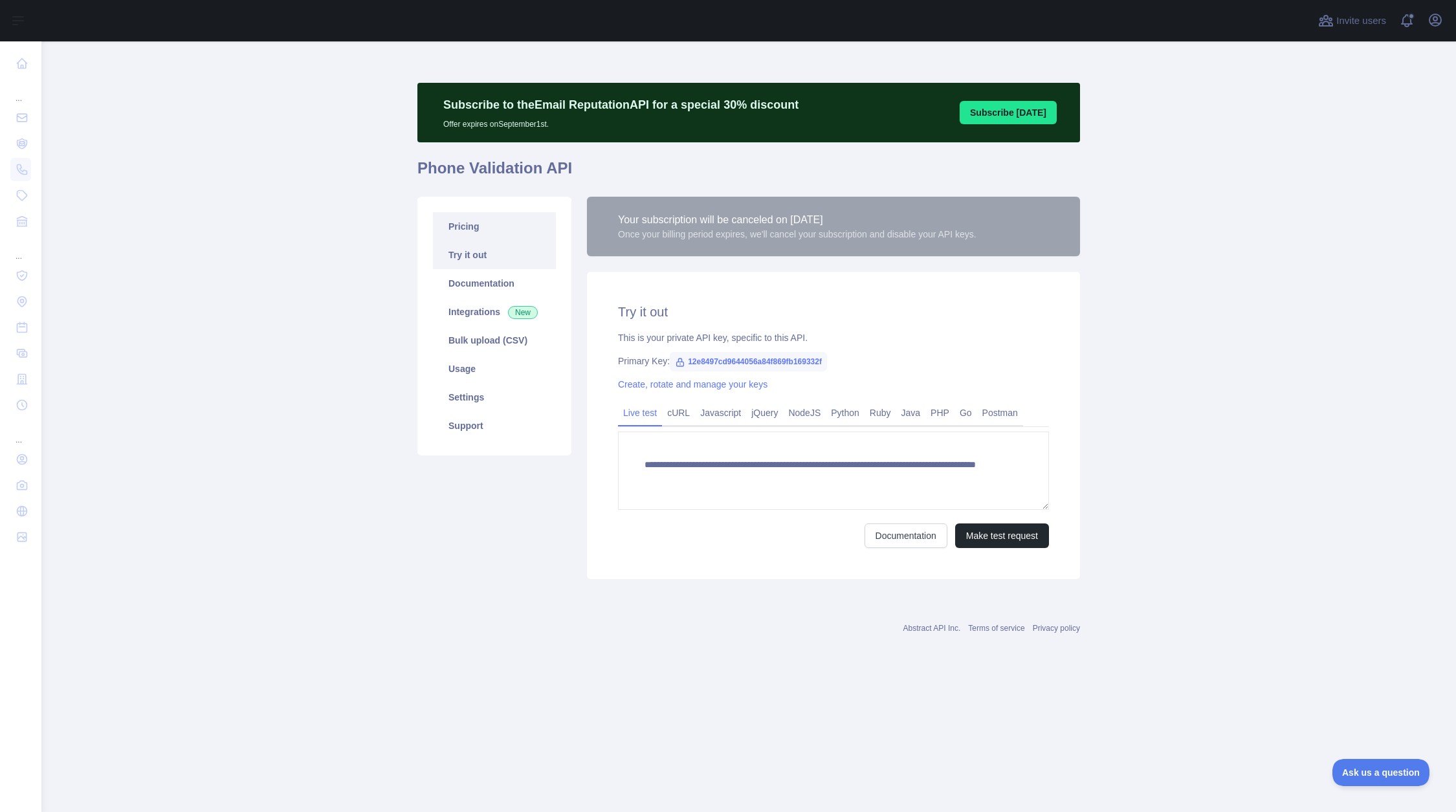
click at [467, 233] on link "Pricing" at bounding box center [494, 227] width 123 height 28
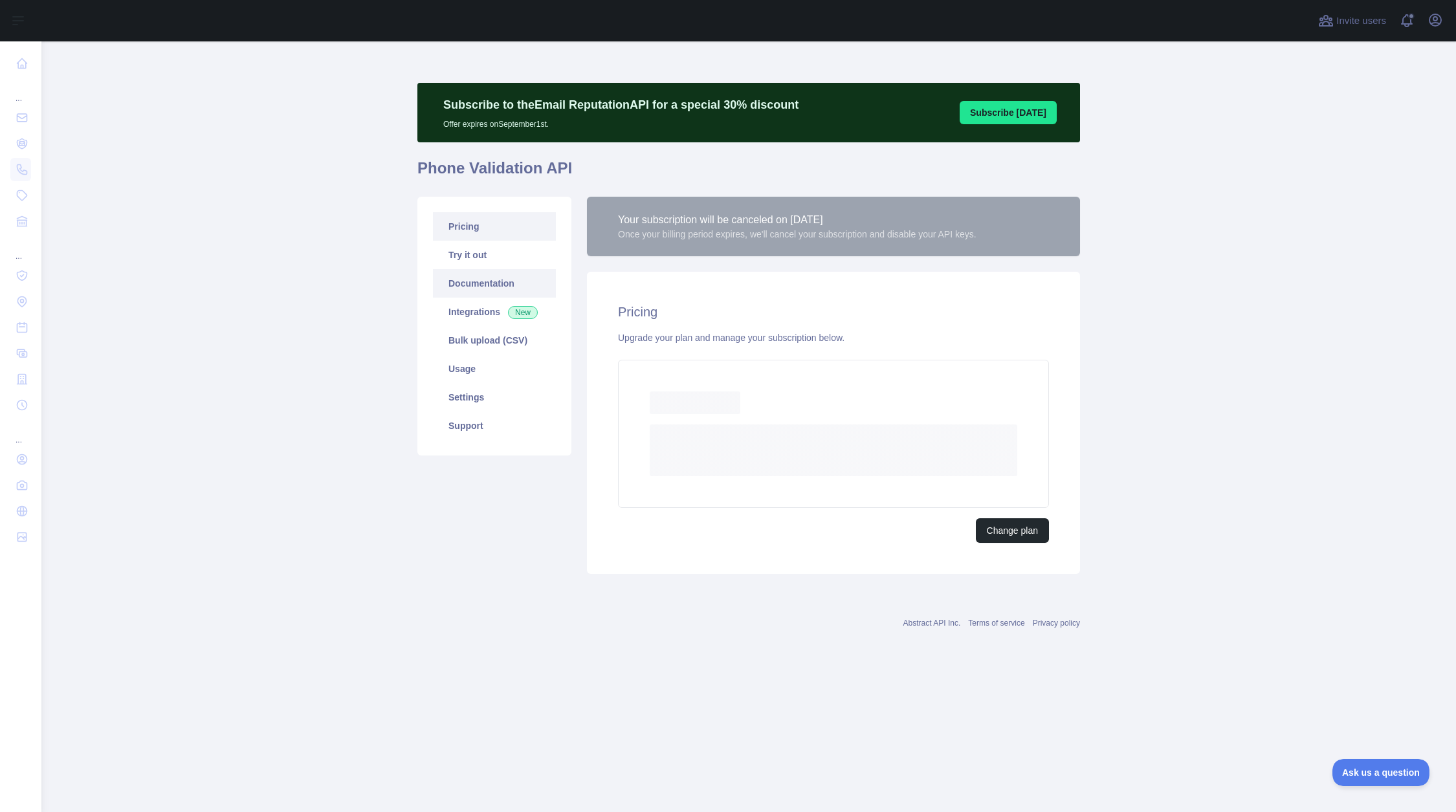
click at [471, 283] on link "Documentation" at bounding box center [494, 283] width 123 height 28
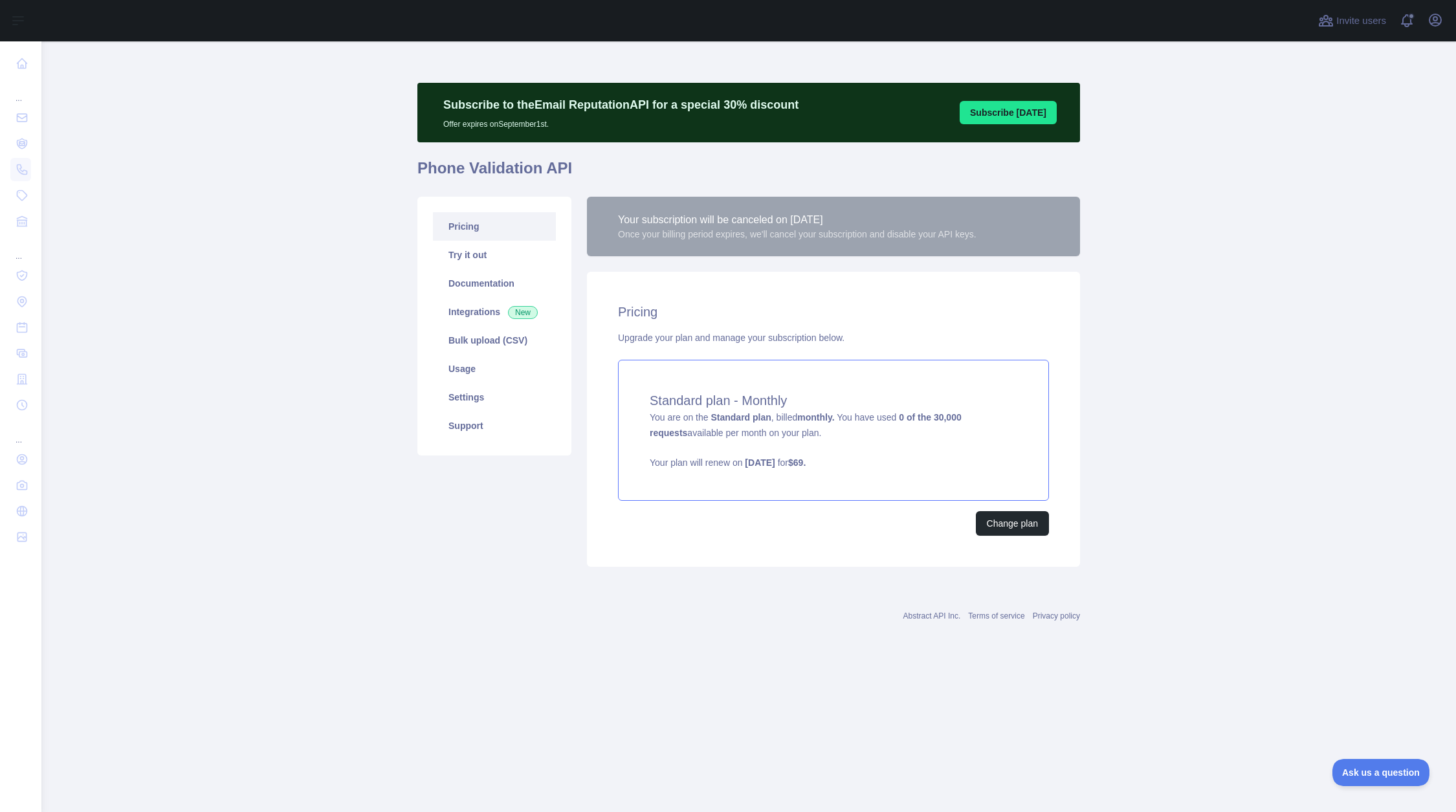
click at [931, 436] on div "Standard plan - Monthly You are on the Standard plan , billed monthly. You have…" at bounding box center [834, 430] width 431 height 141
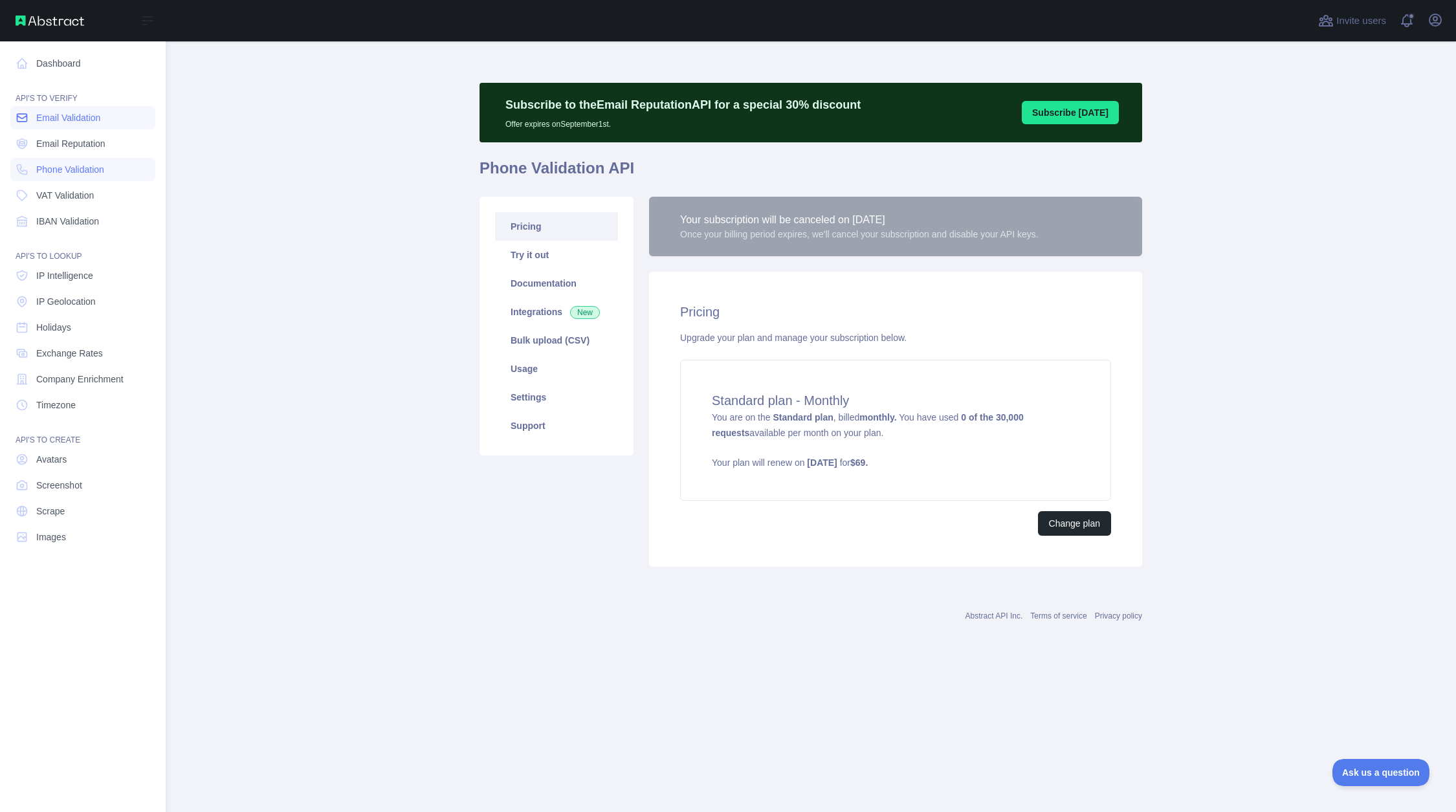
click at [69, 118] on span "Email Validation" at bounding box center [68, 117] width 64 height 13
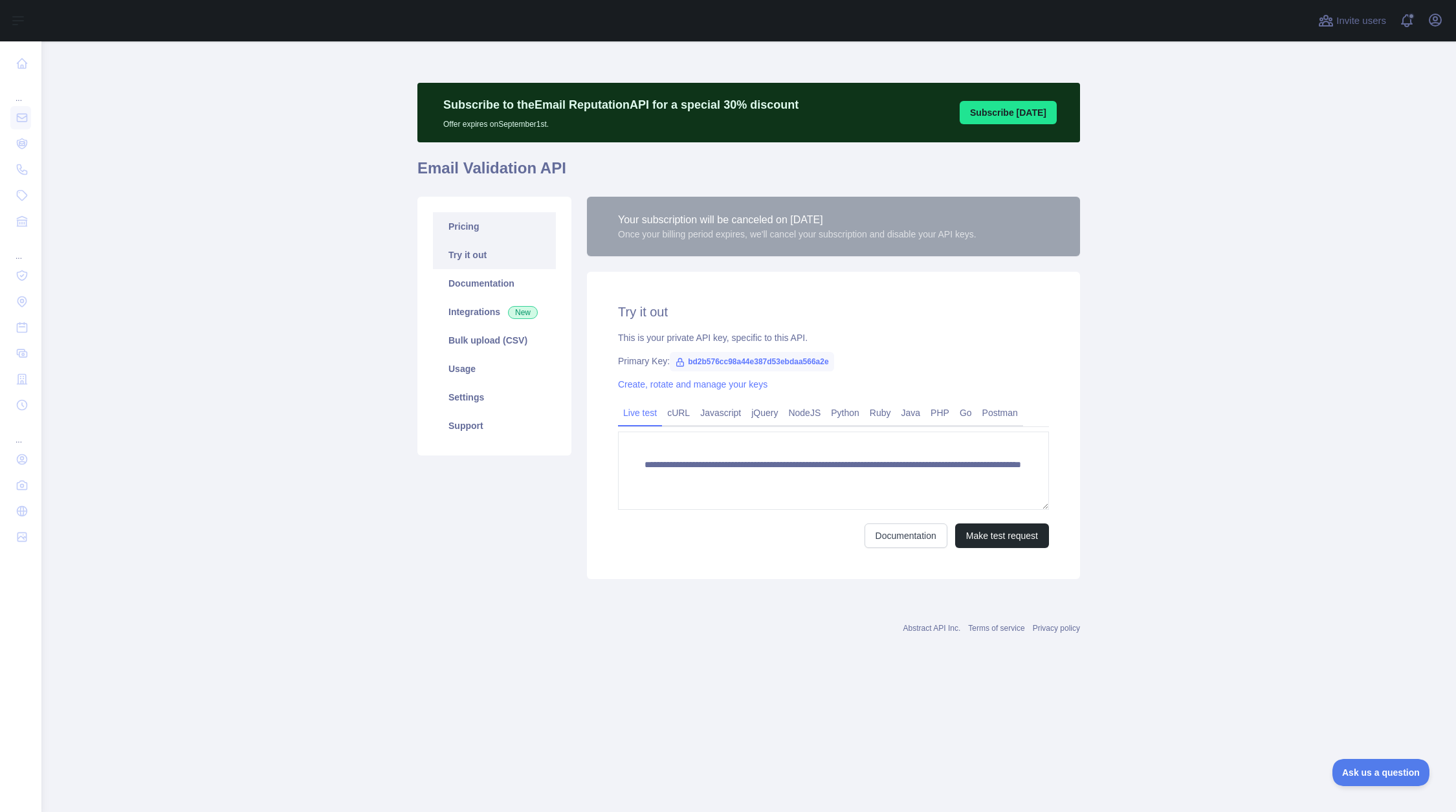
click at [493, 216] on link "Pricing" at bounding box center [494, 227] width 123 height 28
